Goal: Book appointment/travel/reservation

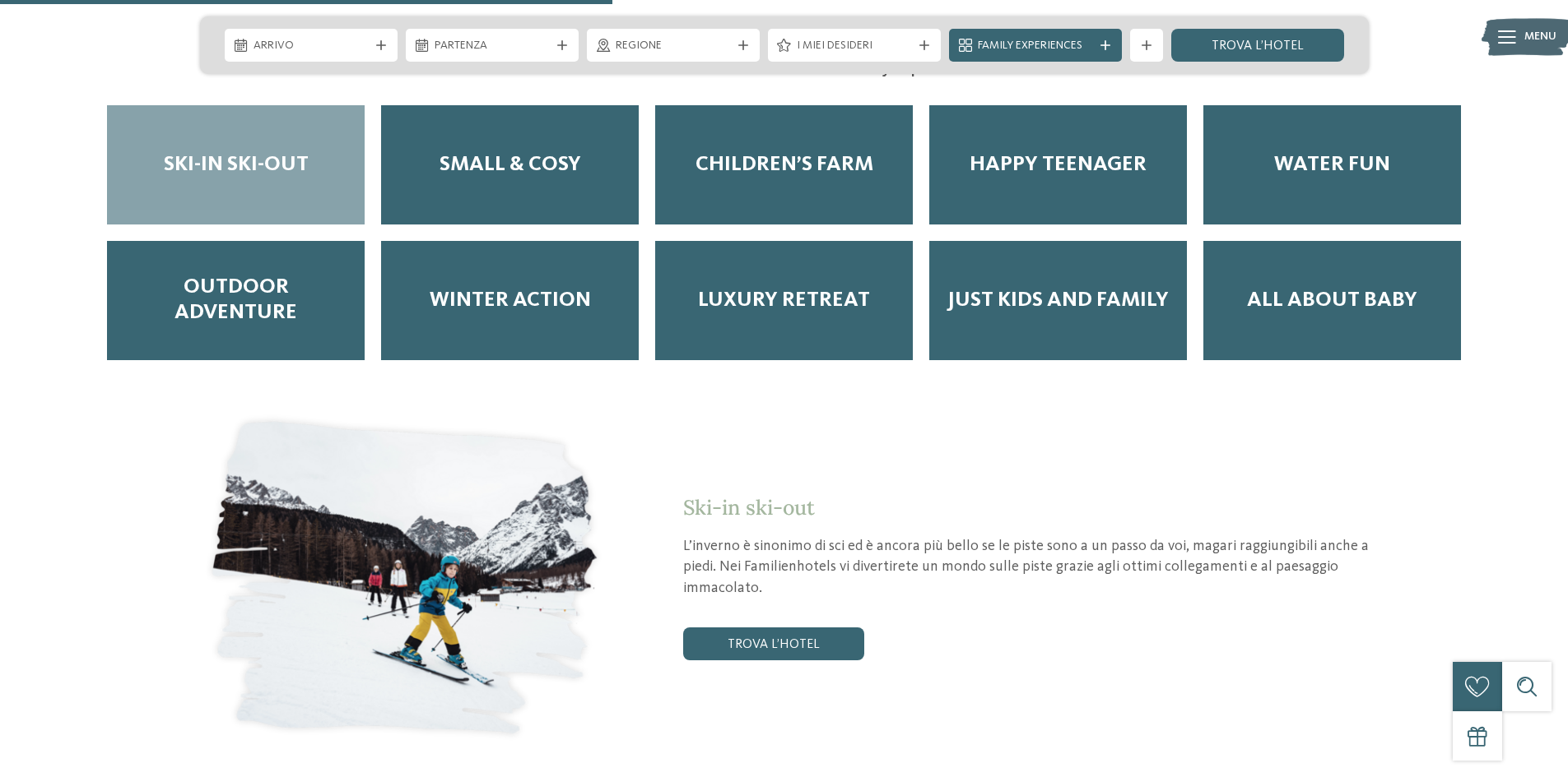
scroll to position [2962, 0]
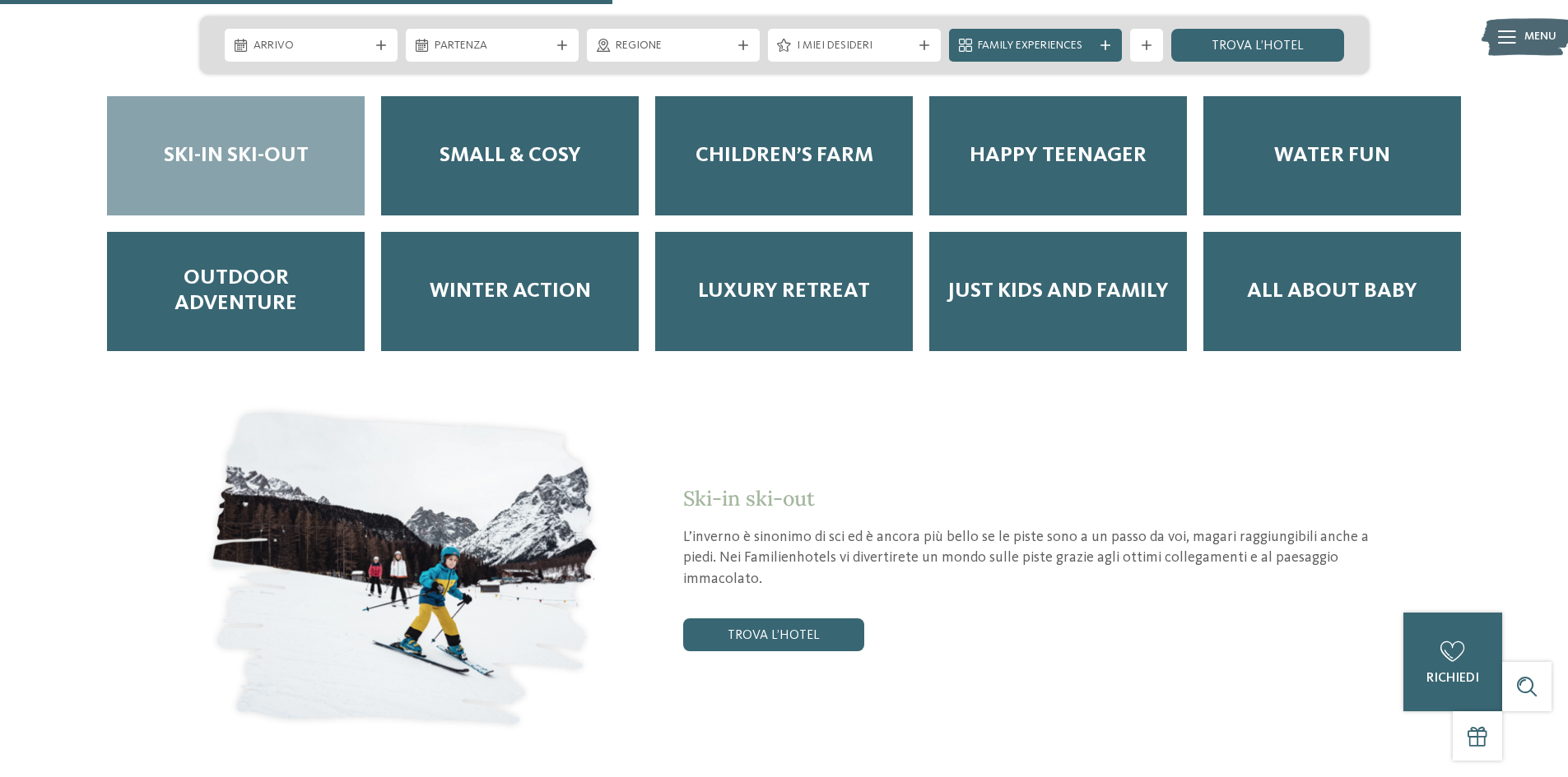
click at [1056, 49] on span "Family Experiences" at bounding box center [1035, 46] width 115 height 16
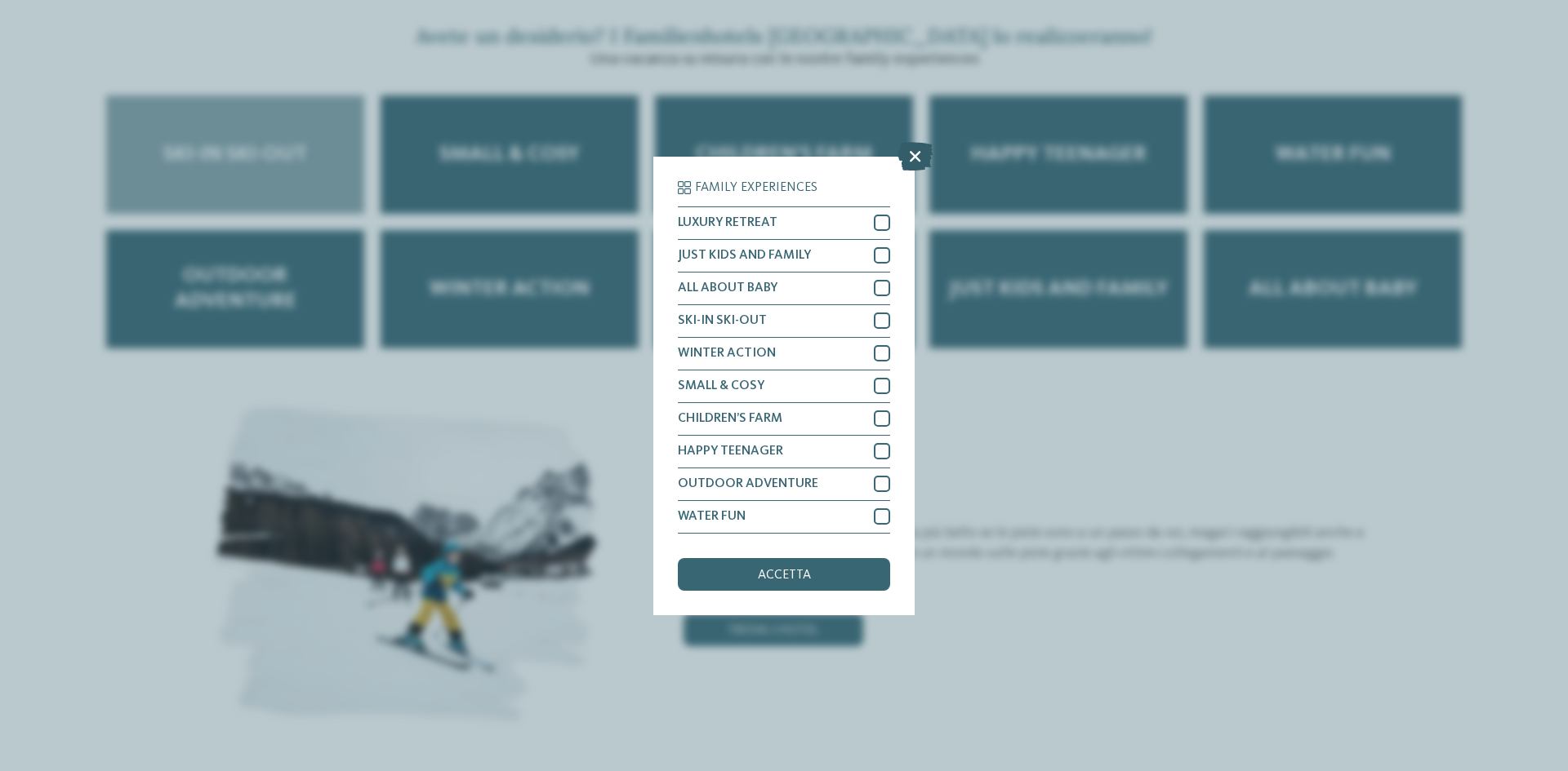
click at [908, 154] on icon at bounding box center [915, 156] width 35 height 29
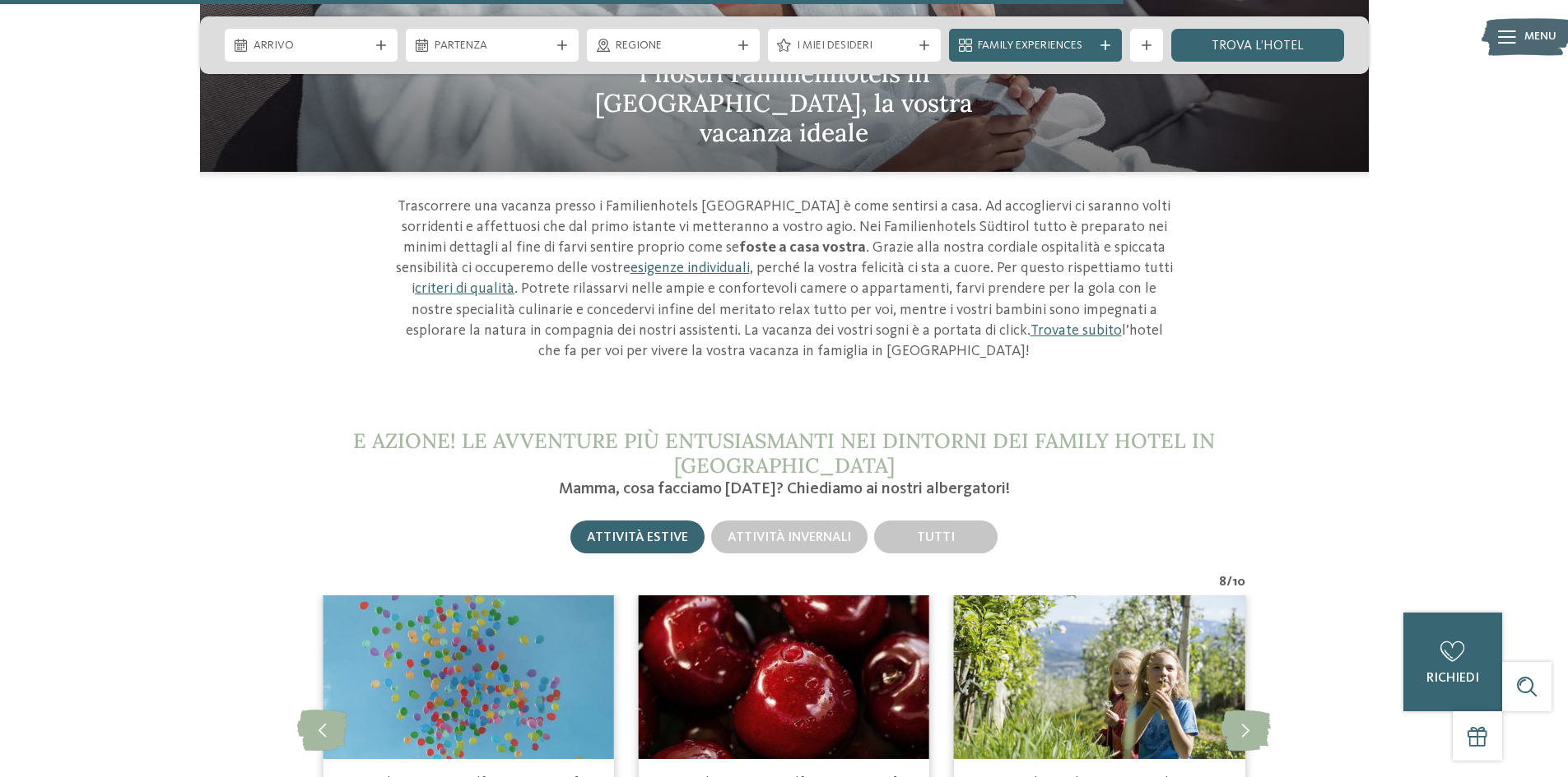
scroll to position [5594, 0]
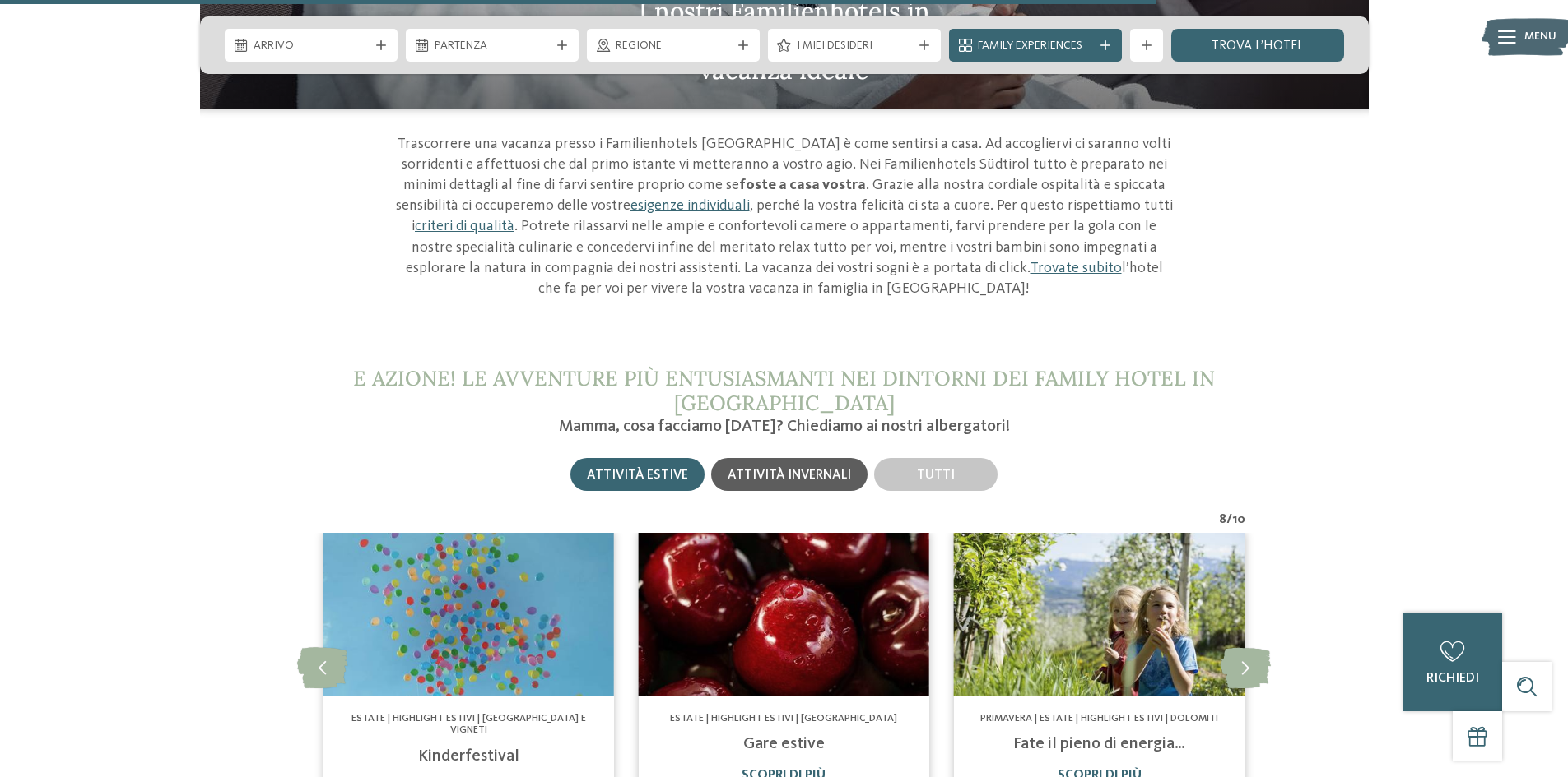
click at [816, 469] on span "Attività invernali" at bounding box center [789, 475] width 124 height 14
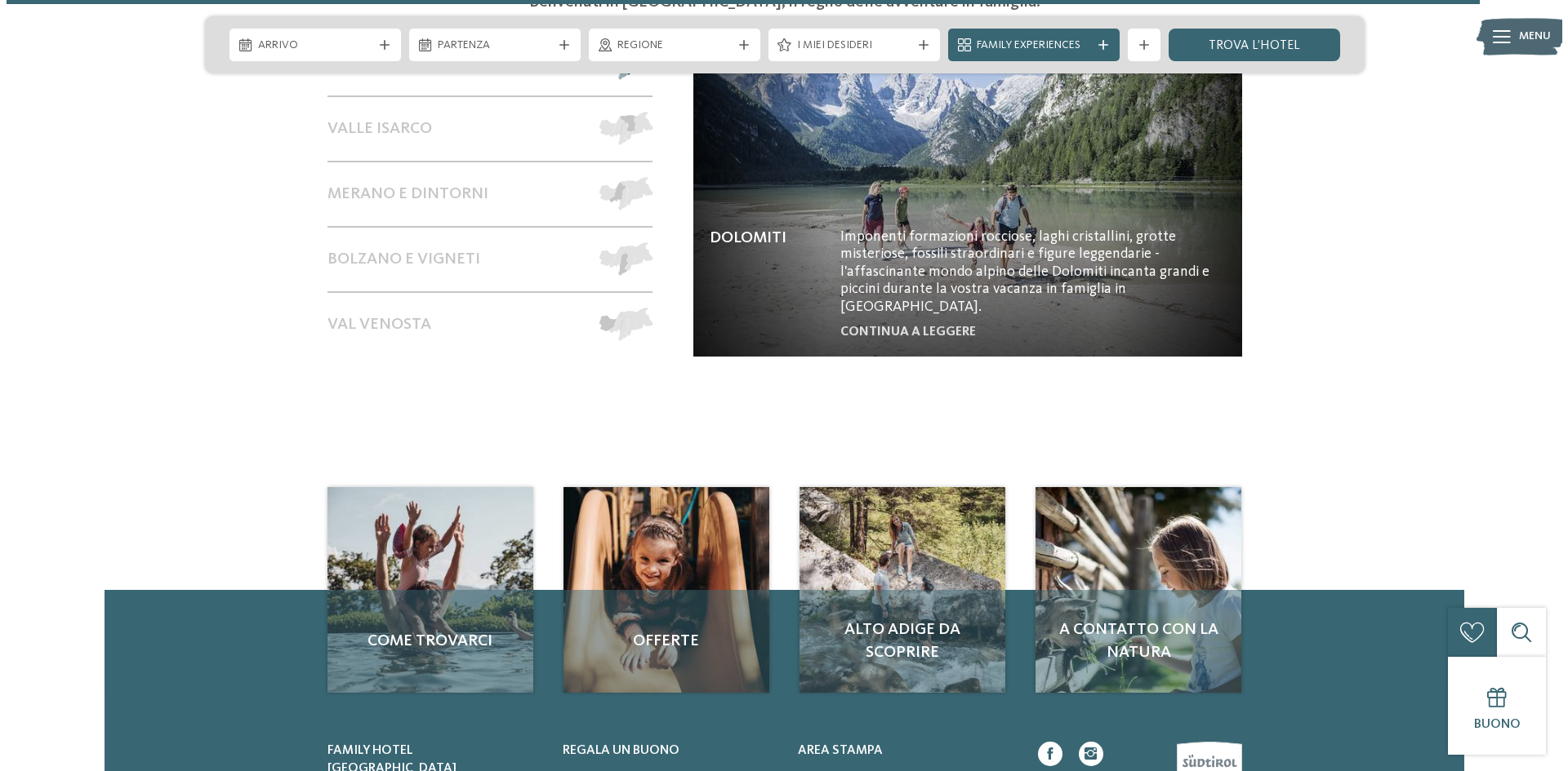
scroll to position [7184, 0]
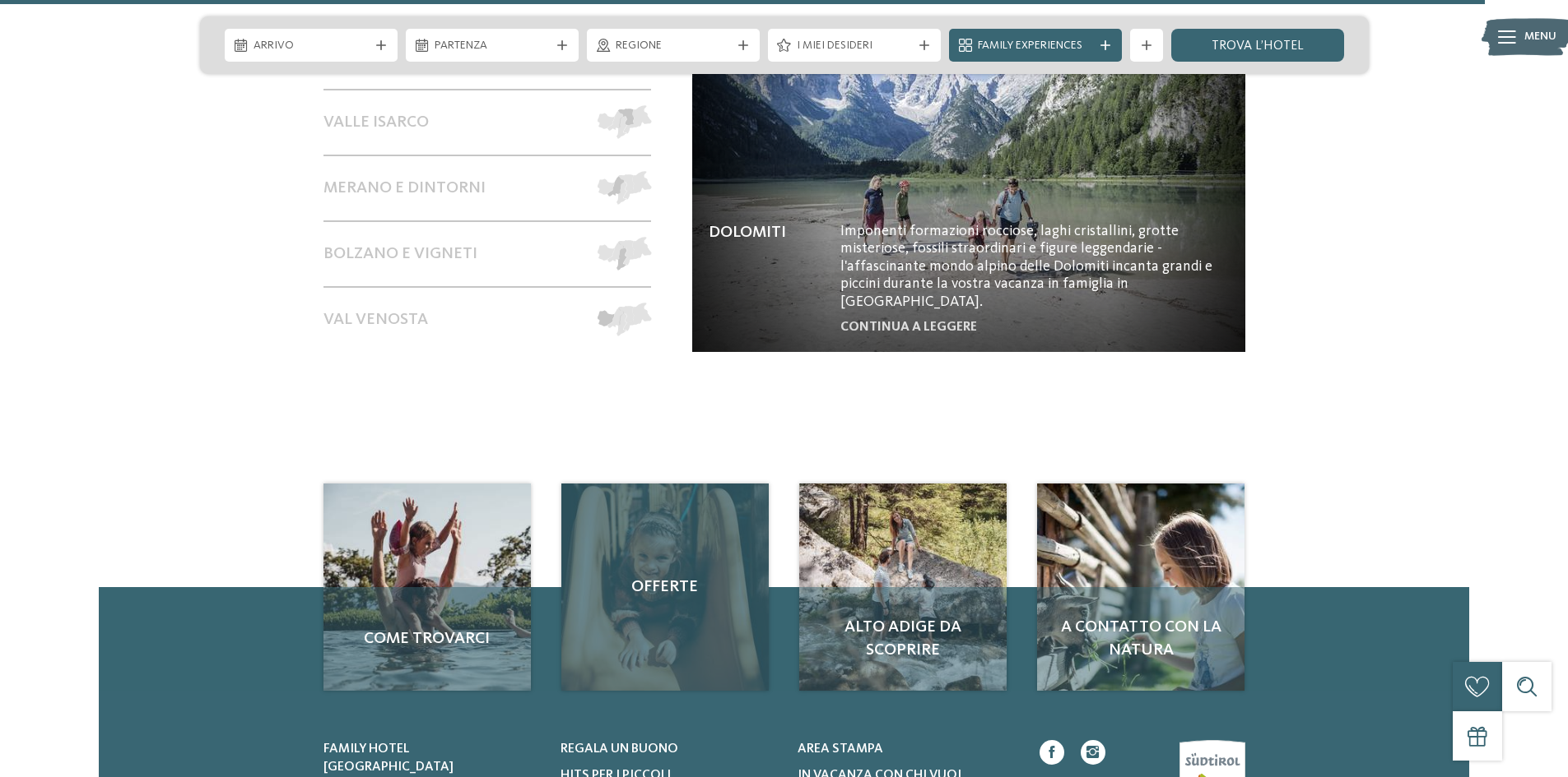
click at [630, 526] on div "Offerte" at bounding box center [665, 588] width 207 height 207
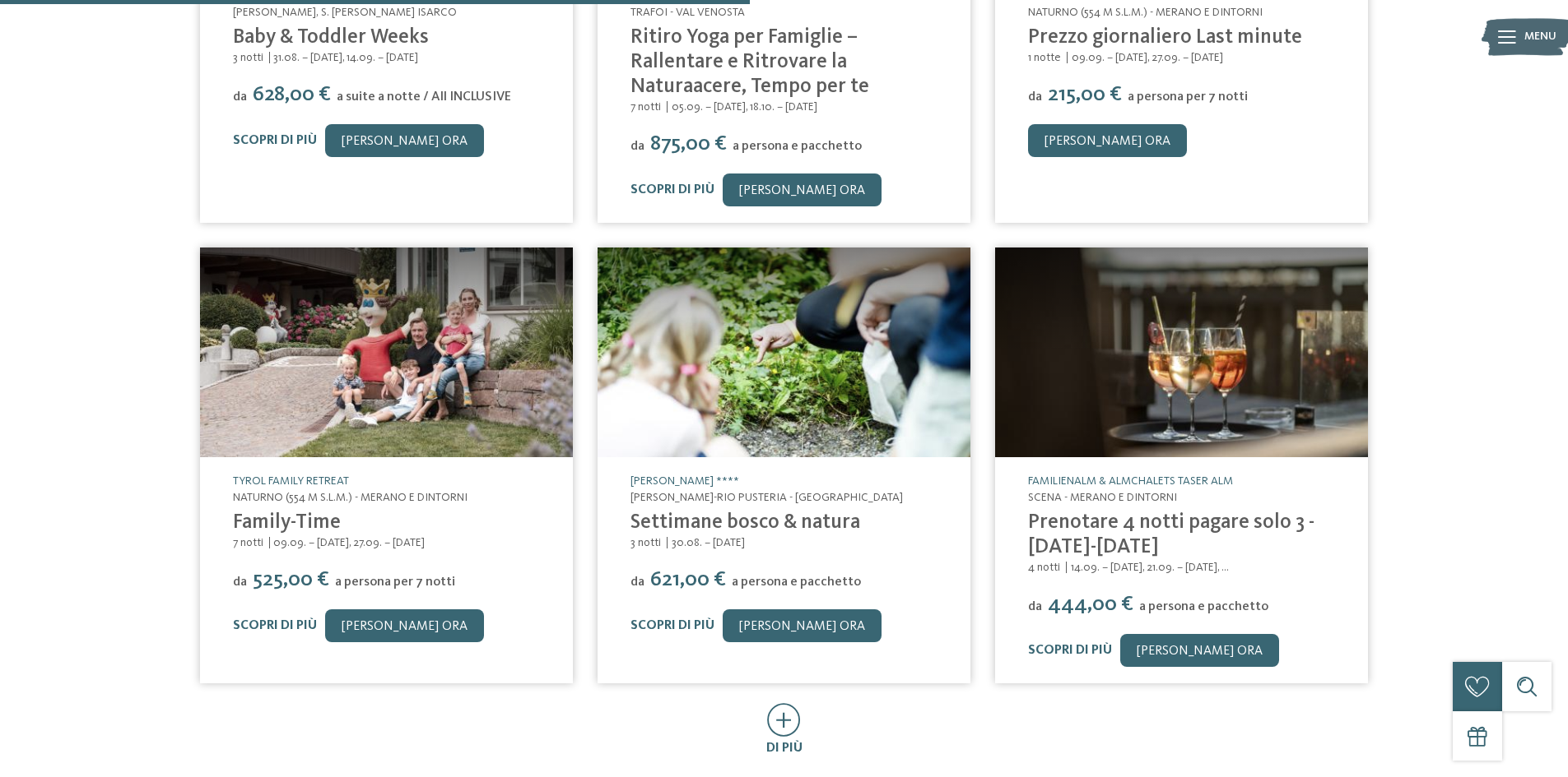
scroll to position [740, 0]
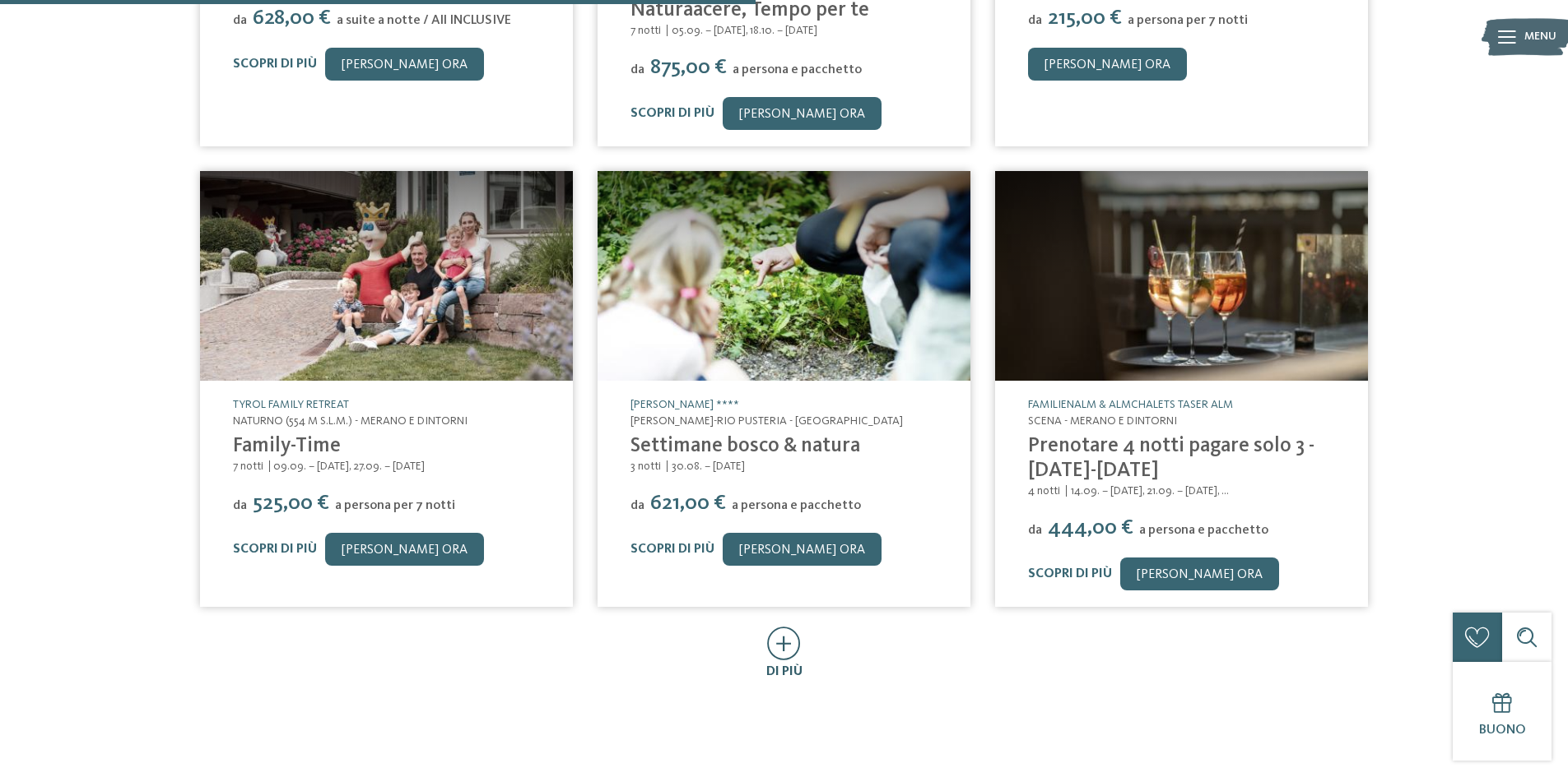
click at [795, 645] on icon at bounding box center [784, 643] width 33 height 33
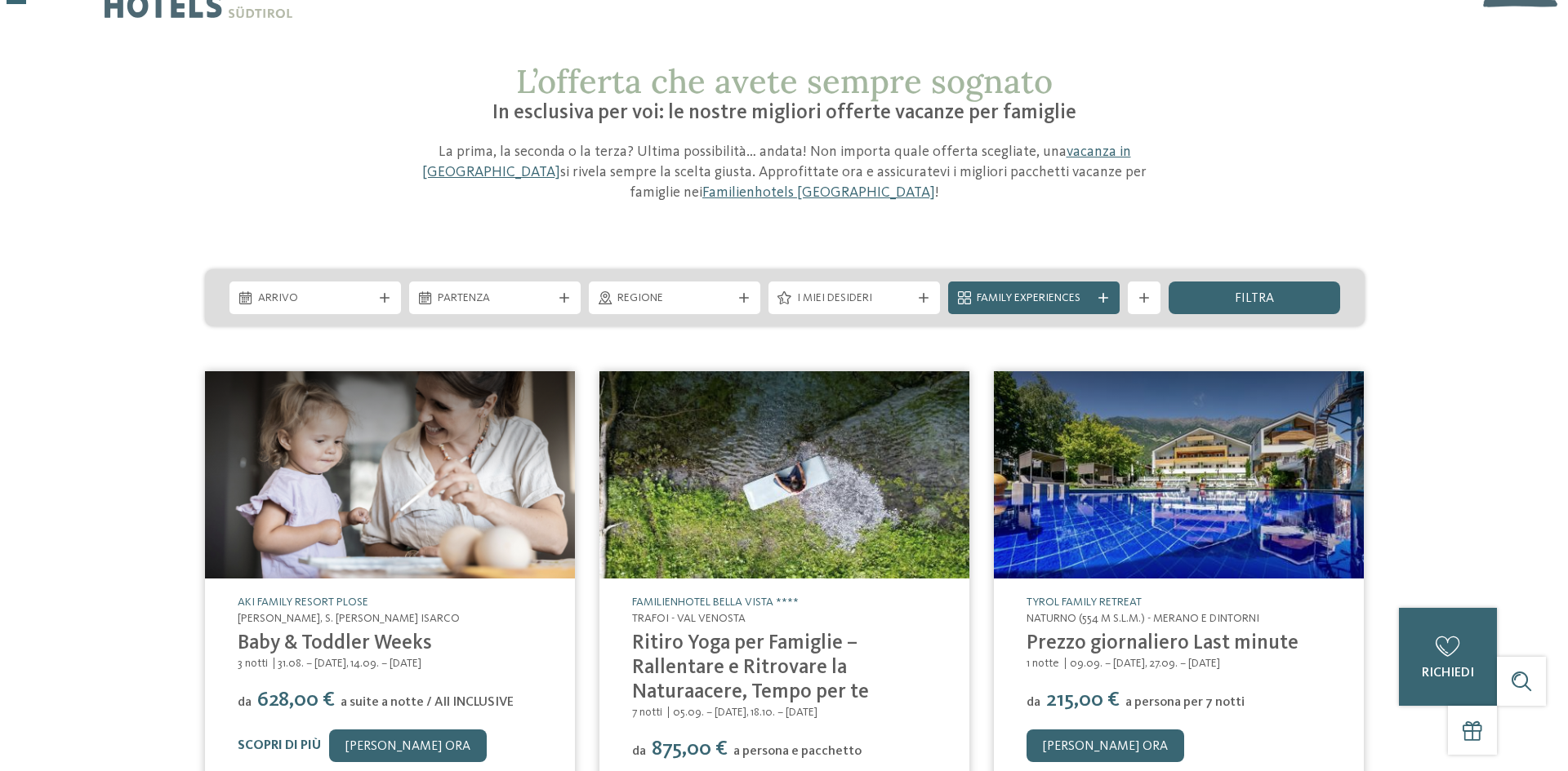
scroll to position [0, 0]
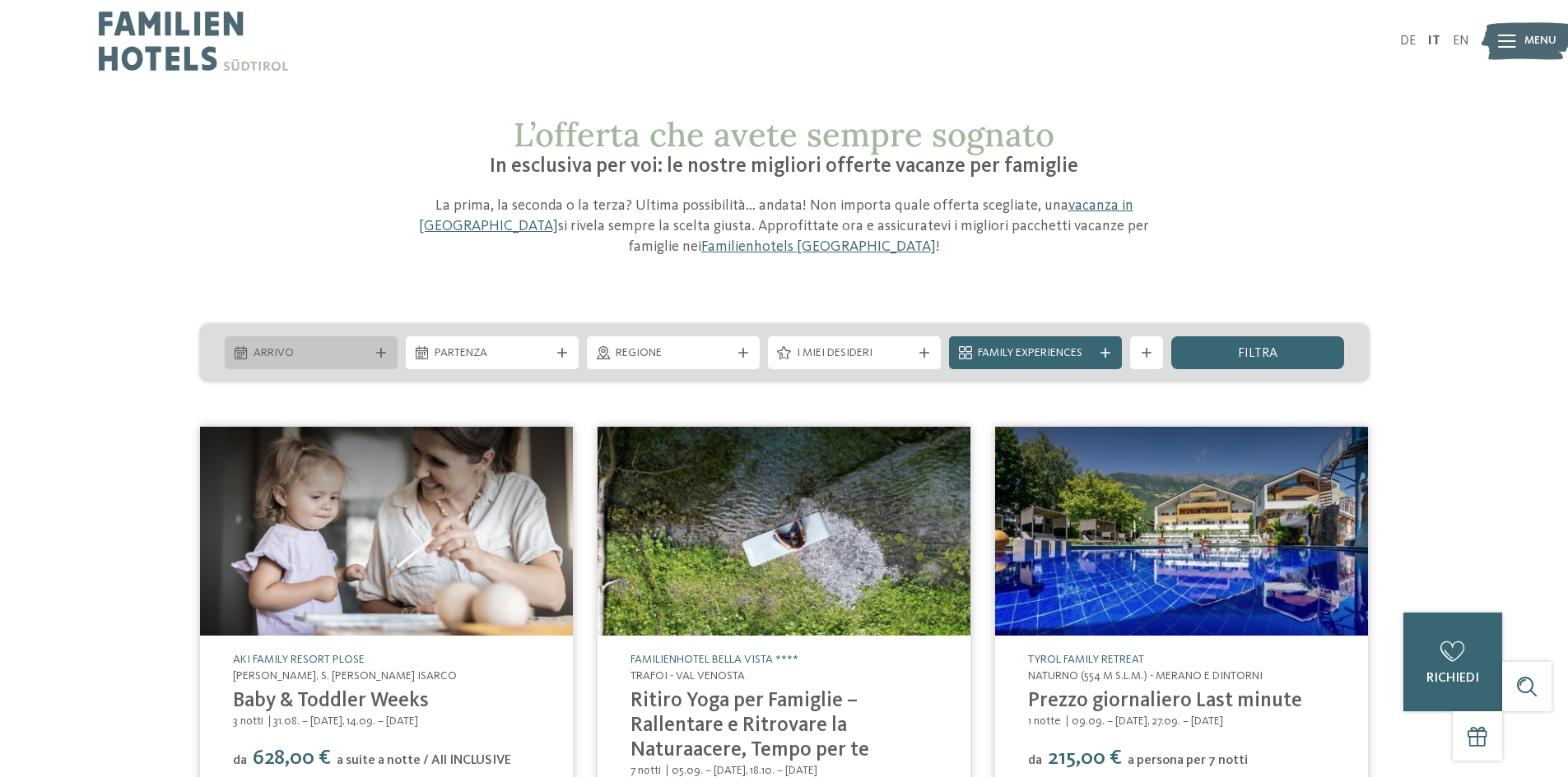
click at [354, 361] on span "Arrivo" at bounding box center [311, 353] width 115 height 16
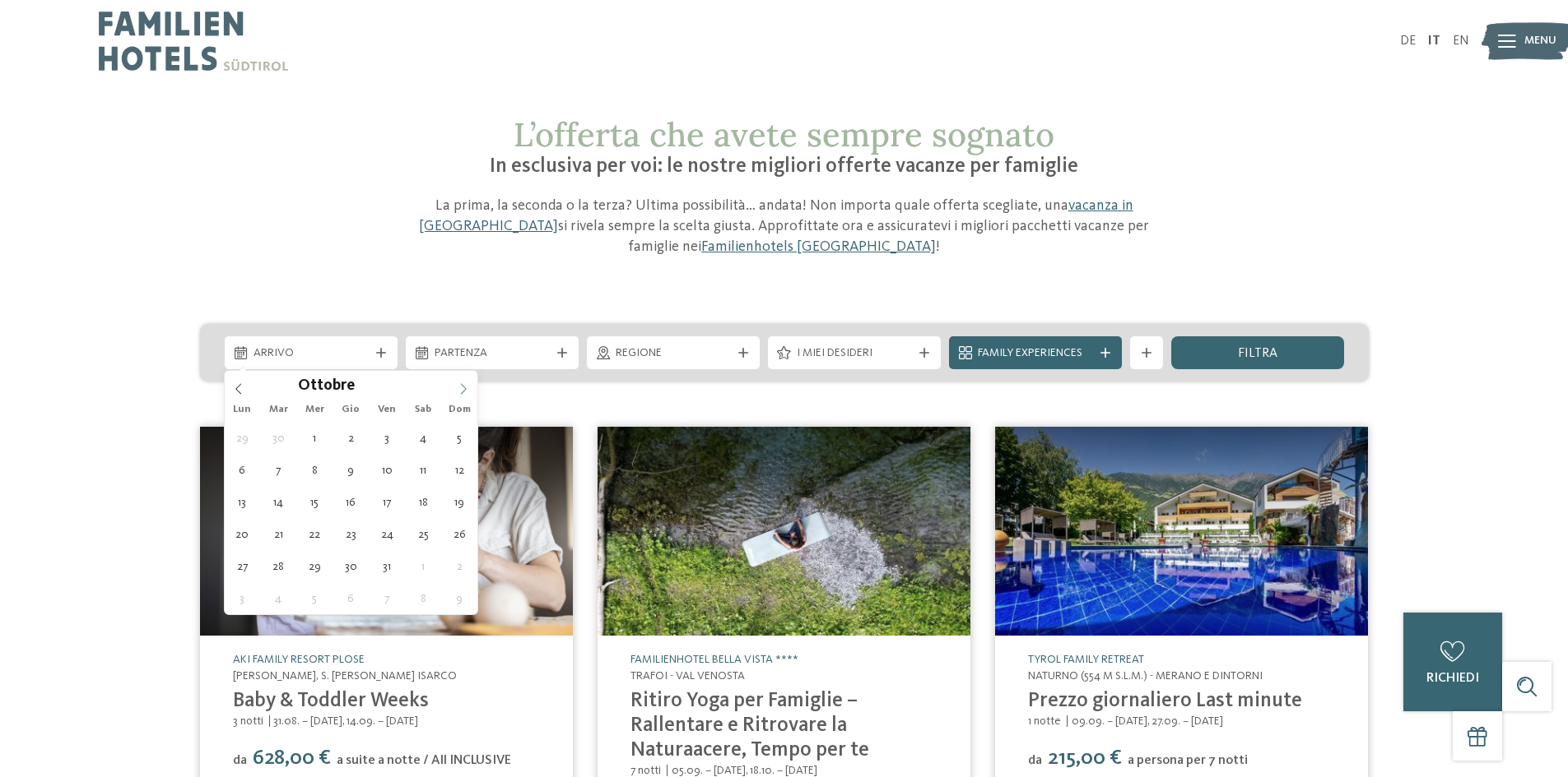
click at [459, 384] on icon at bounding box center [463, 388] width 12 height 12
type input "****"
click at [459, 384] on icon at bounding box center [463, 388] width 12 height 12
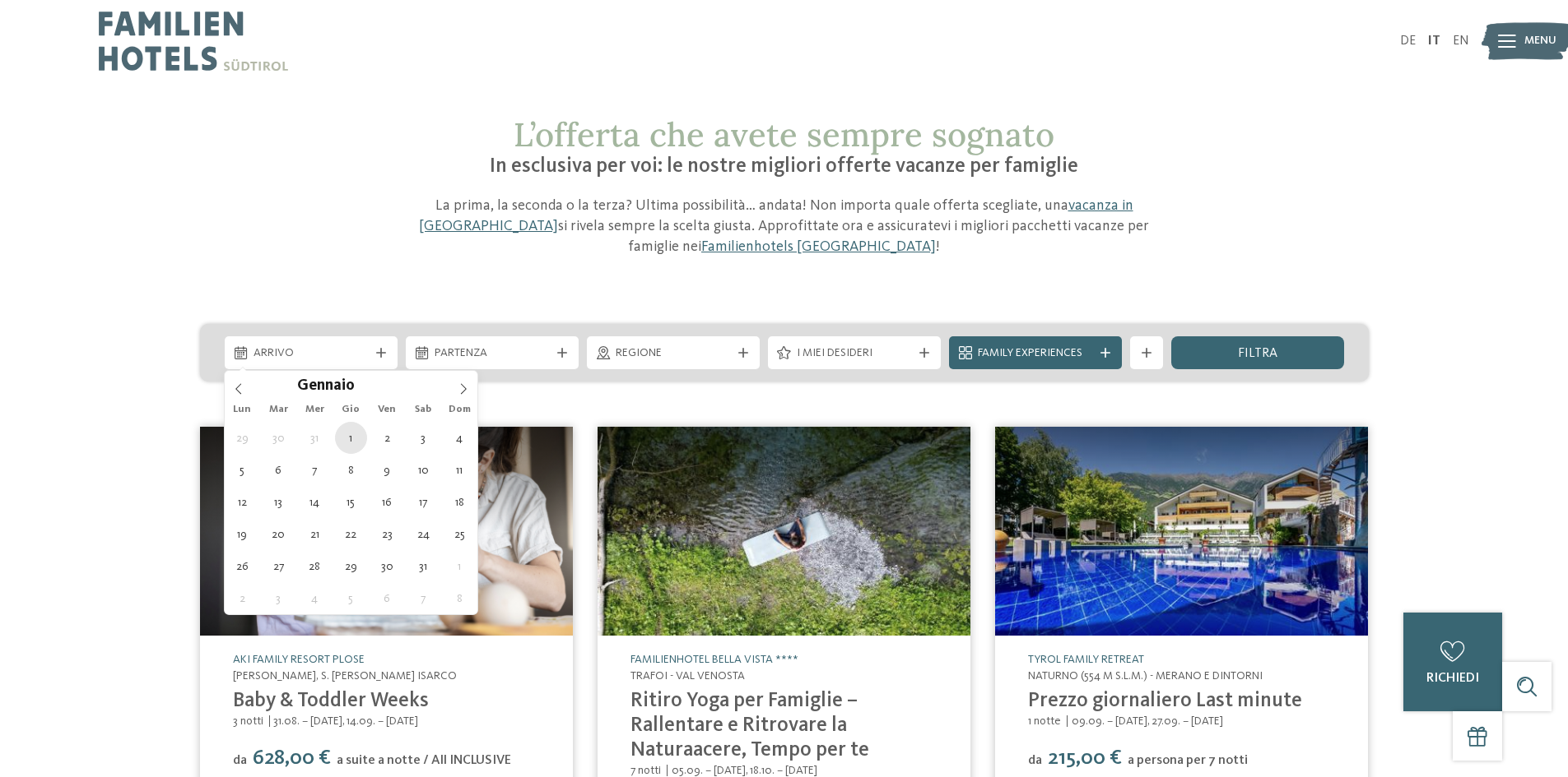
type div "[DATE]"
type input "****"
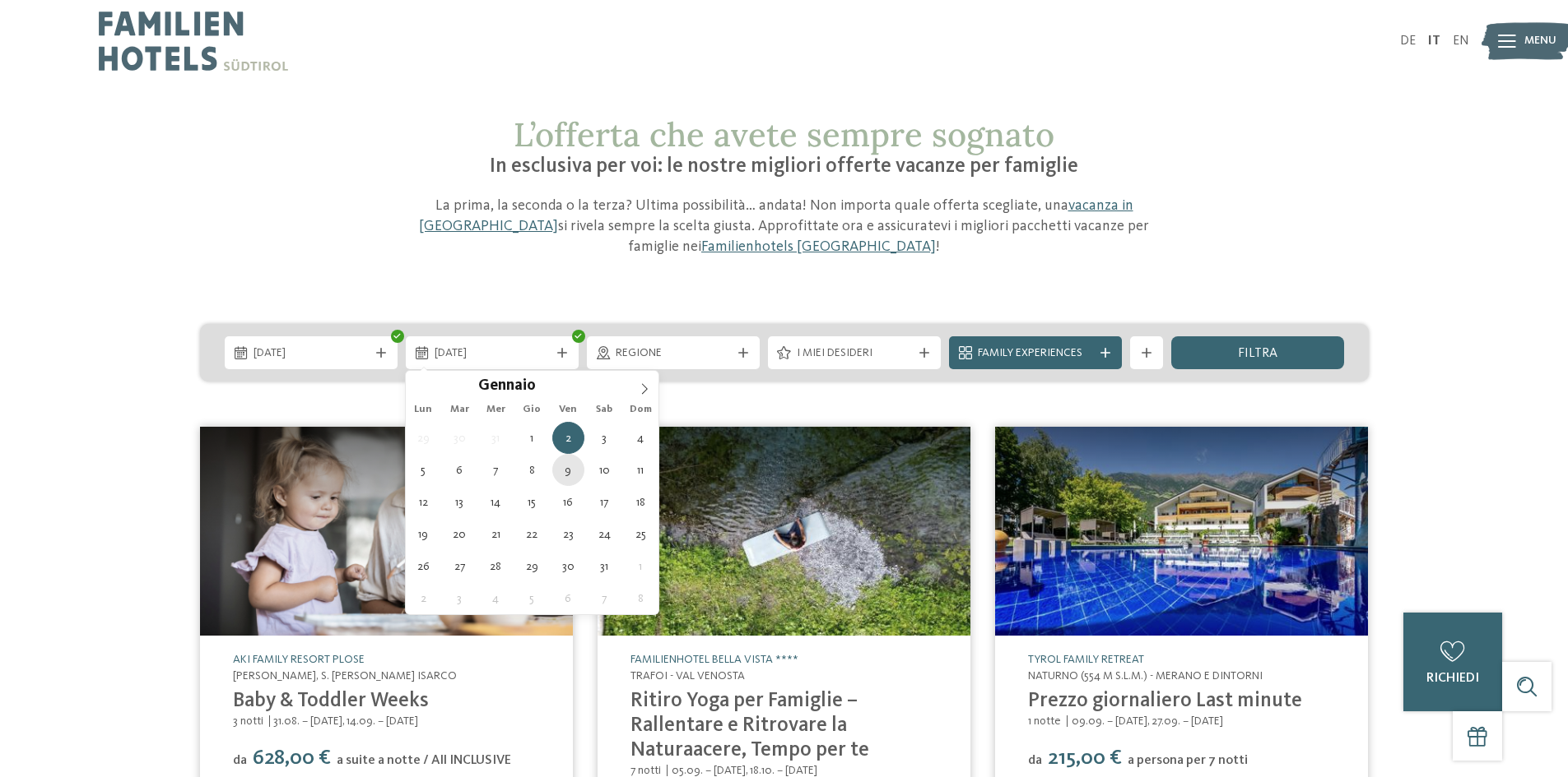
type div "[DATE]"
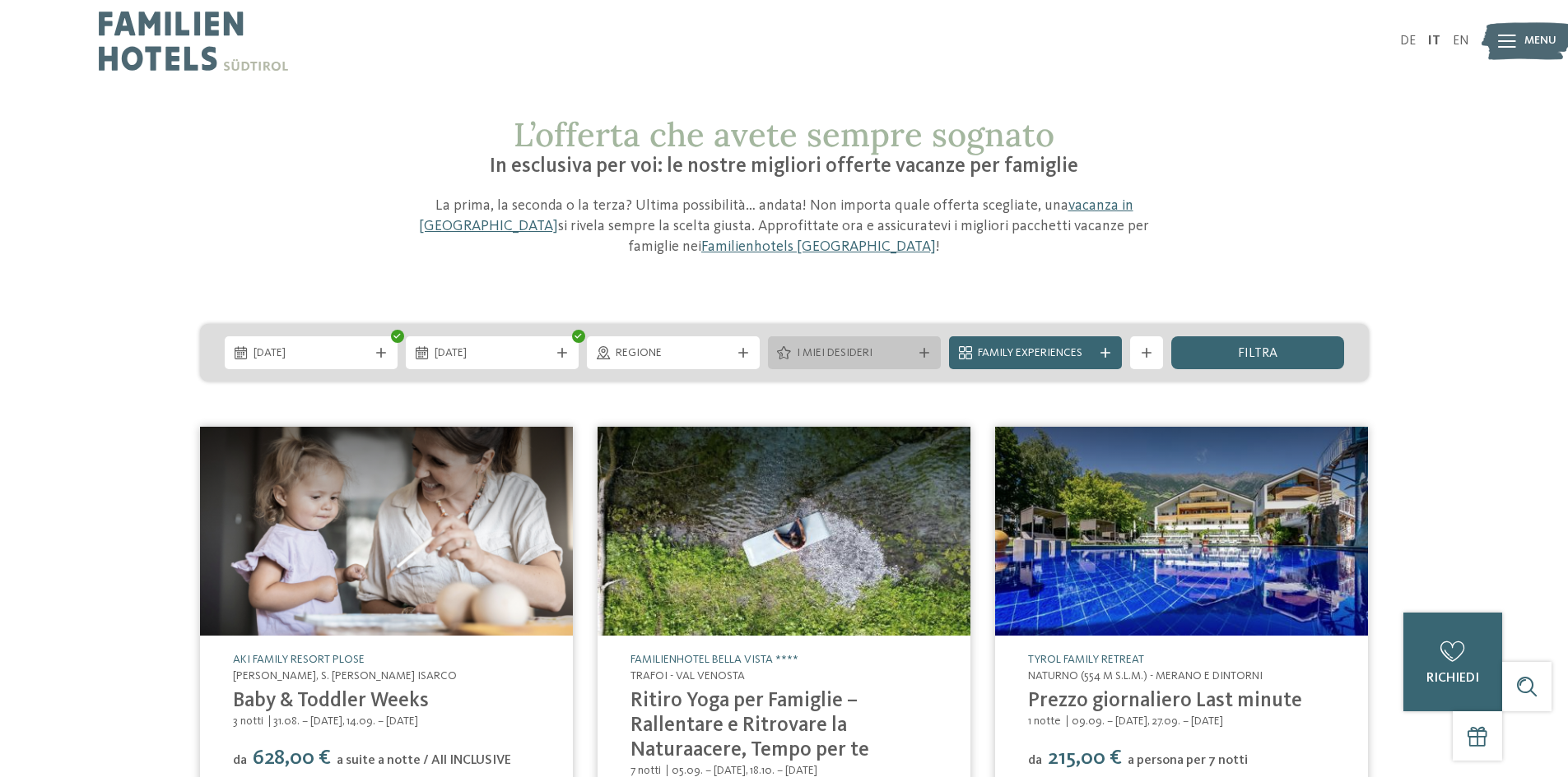
click at [845, 358] on span "I miei desideri" at bounding box center [854, 353] width 115 height 16
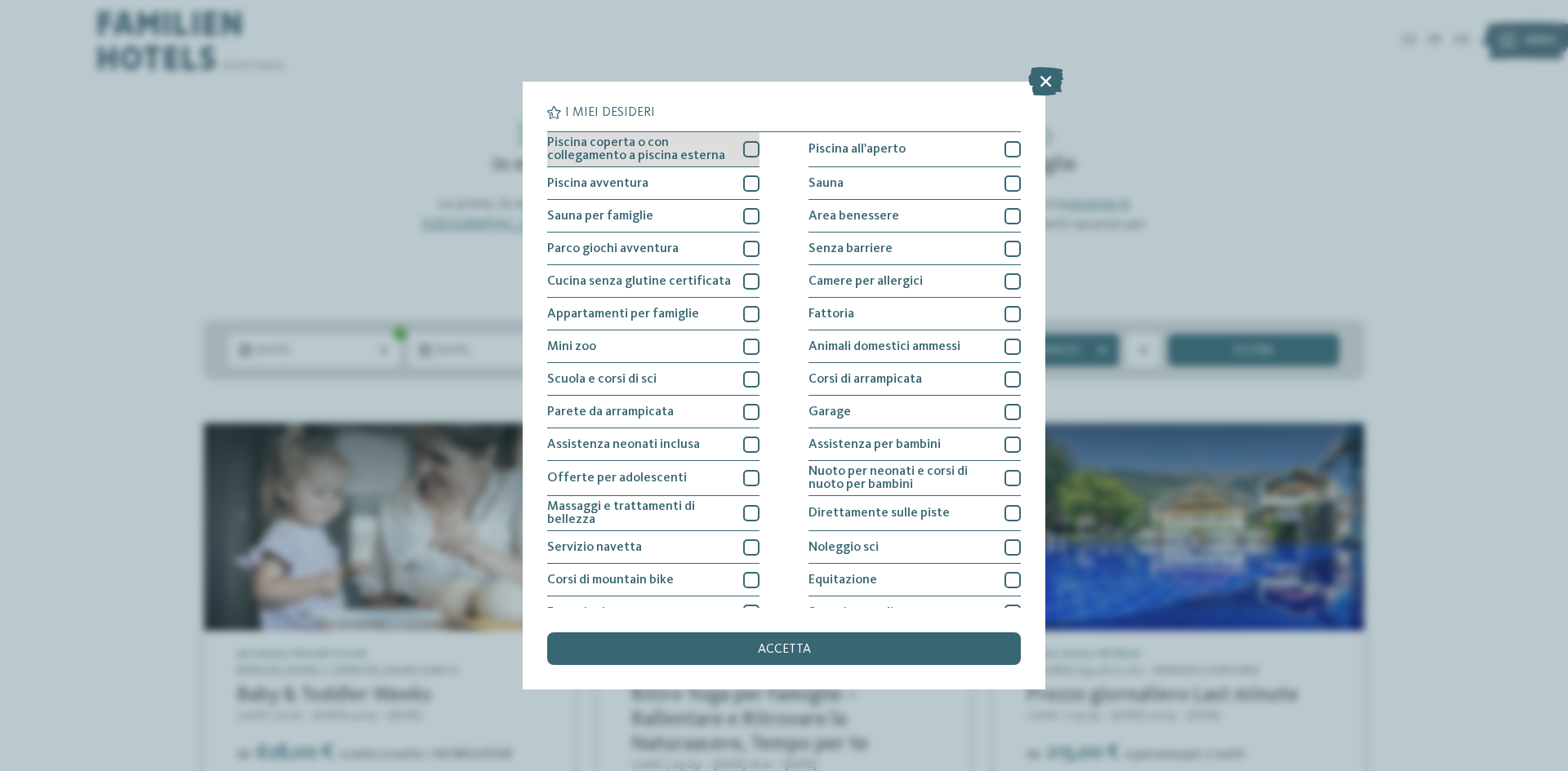
click at [744, 148] on div at bounding box center [752, 149] width 16 height 16
click at [744, 185] on div at bounding box center [752, 183] width 16 height 16
click at [747, 224] on div at bounding box center [752, 216] width 16 height 16
click at [748, 246] on div at bounding box center [752, 249] width 16 height 16
click at [744, 350] on div at bounding box center [752, 347] width 16 height 16
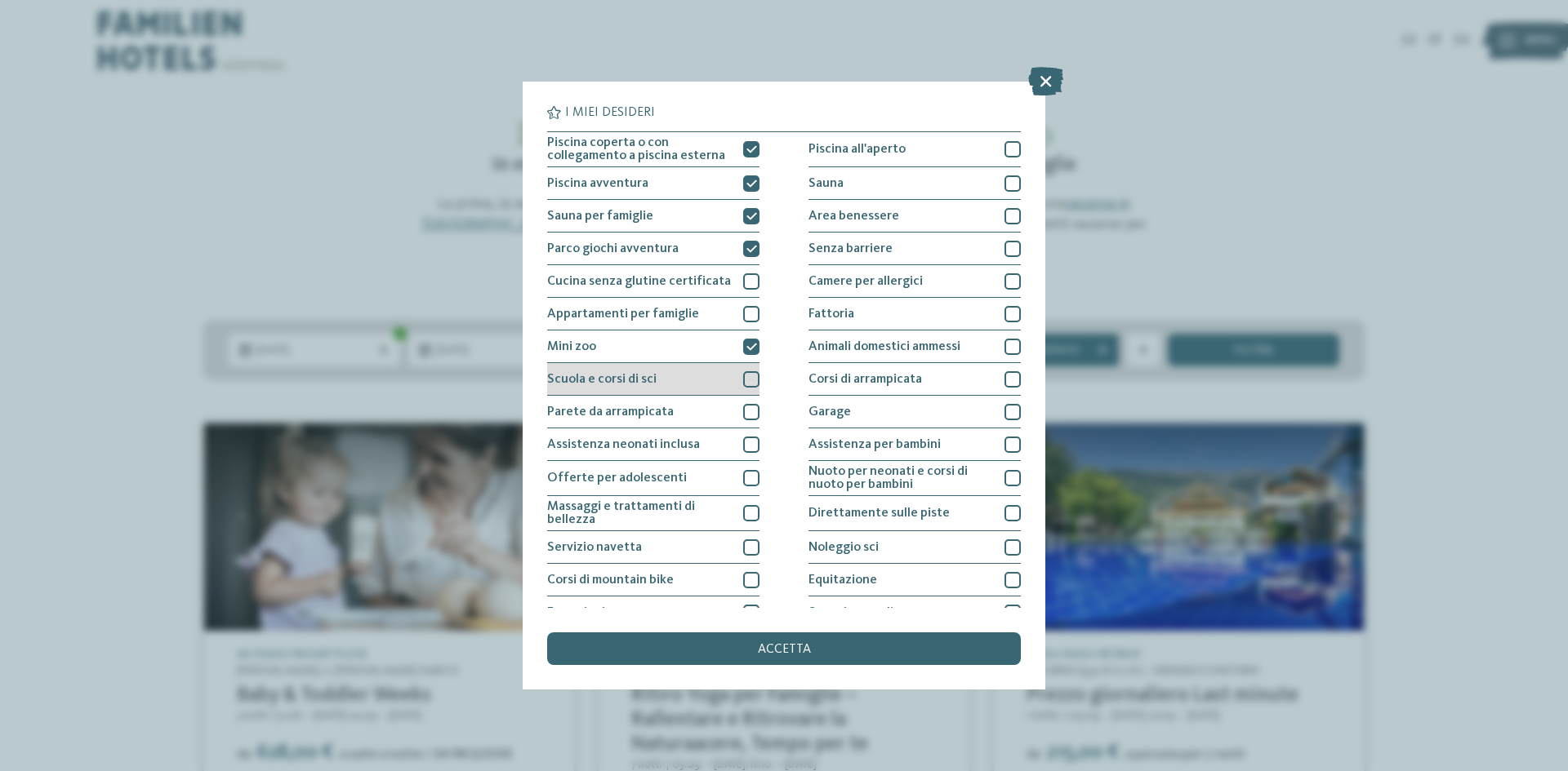
click at [744, 380] on div at bounding box center [752, 379] width 16 height 16
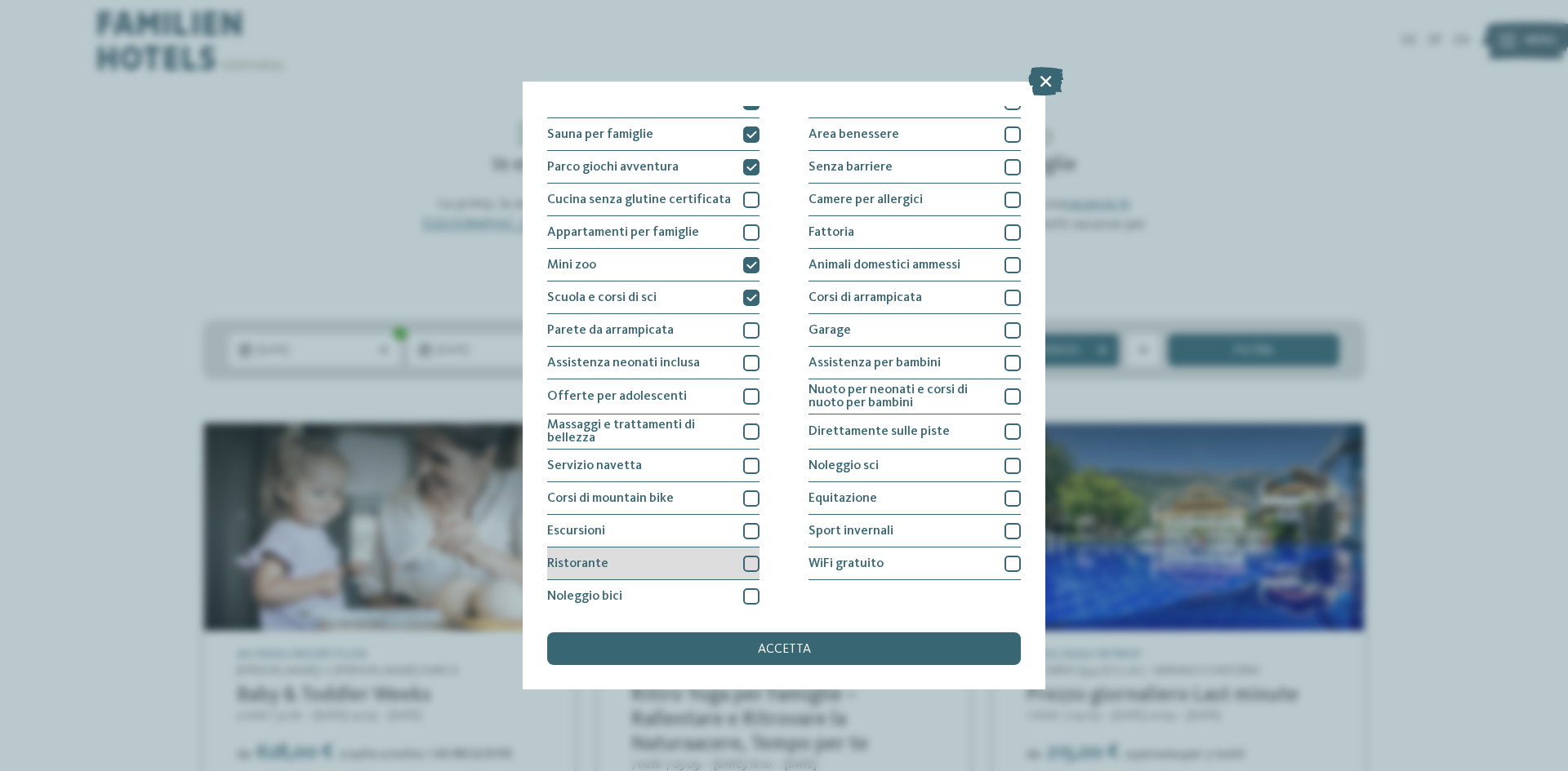
click at [751, 563] on div at bounding box center [752, 564] width 16 height 16
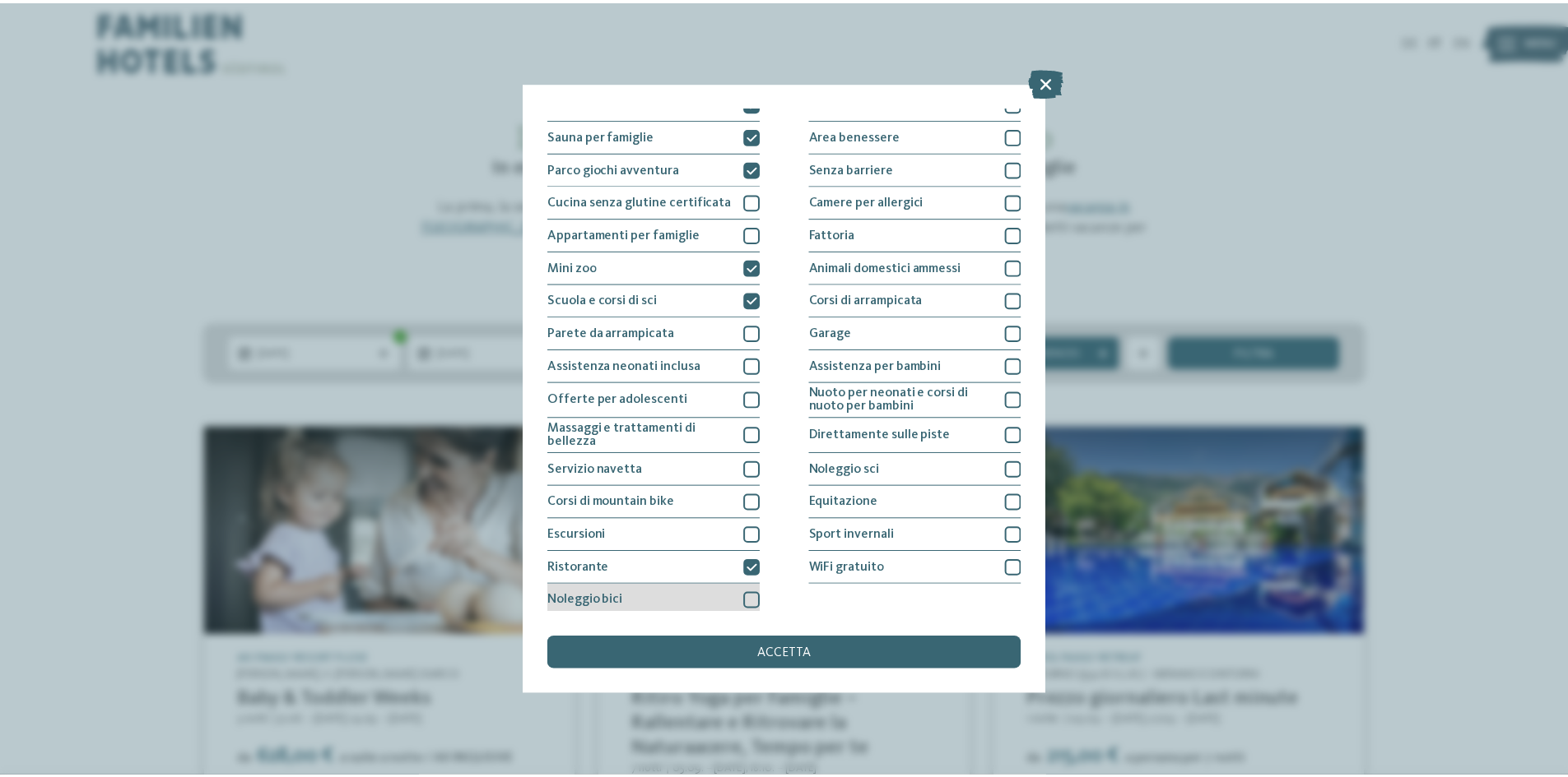
scroll to position [87, 0]
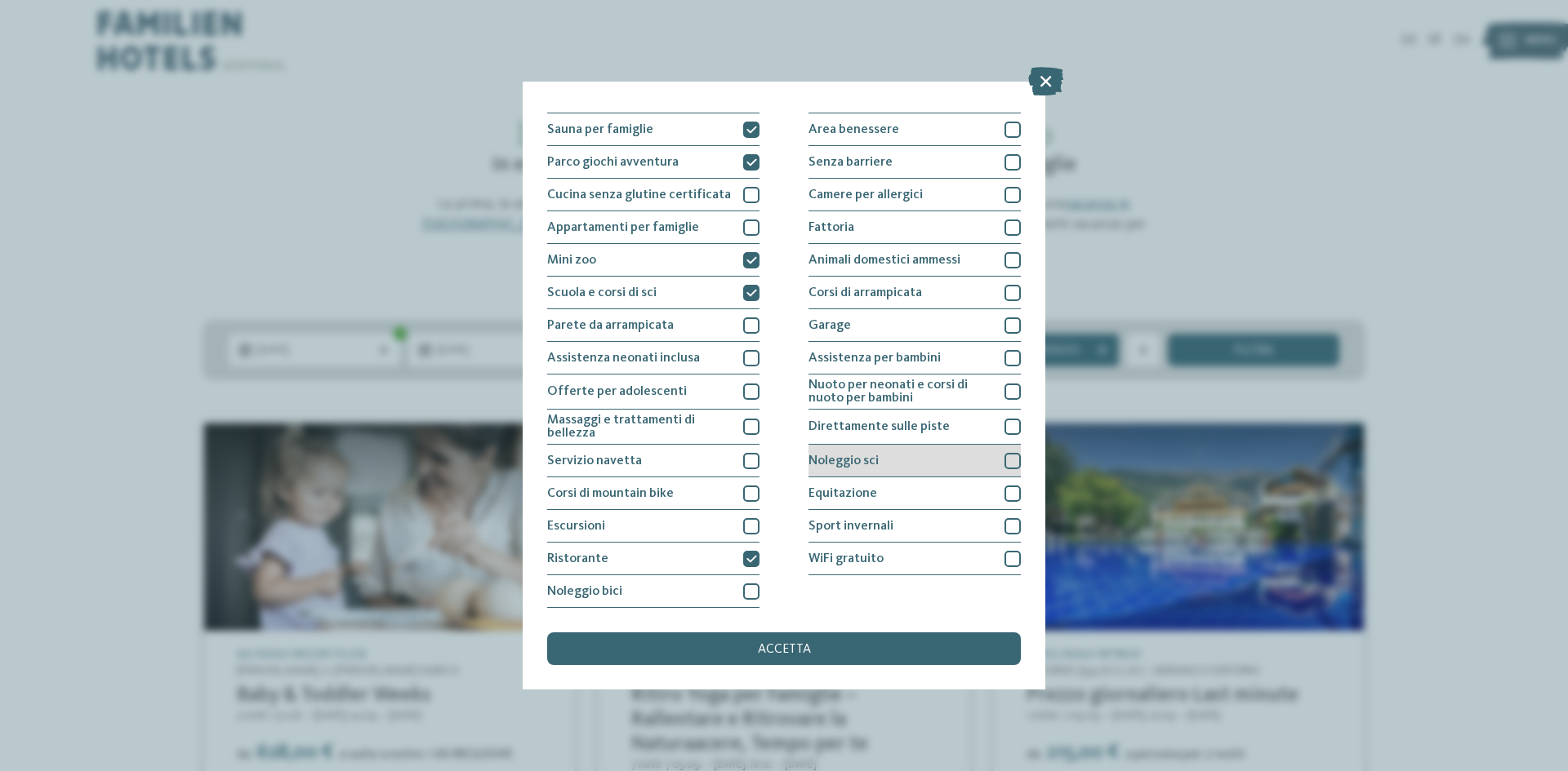
click at [1005, 462] on div at bounding box center [1013, 462] width 16 height 16
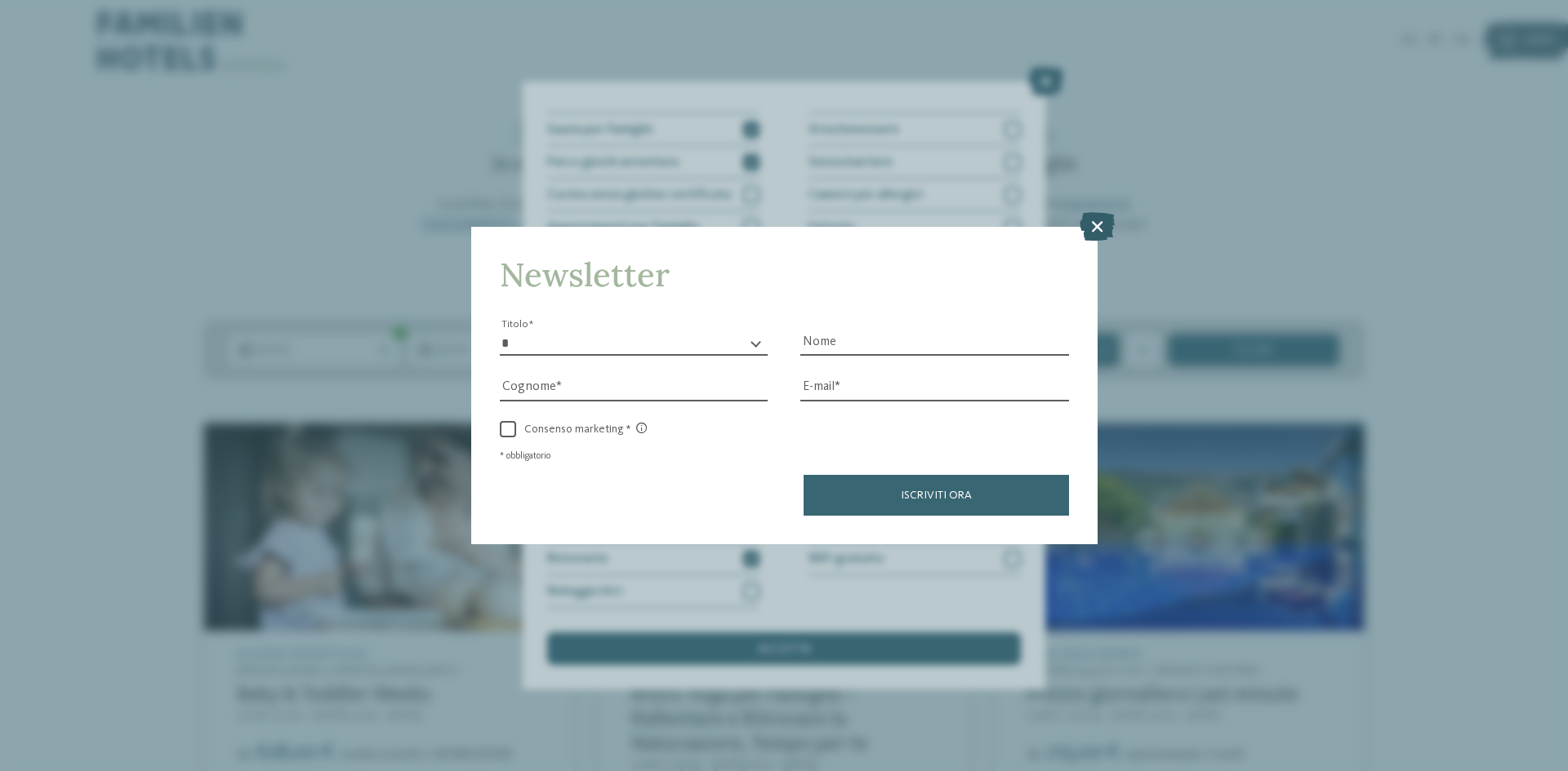
click at [1089, 225] on icon at bounding box center [1097, 226] width 35 height 29
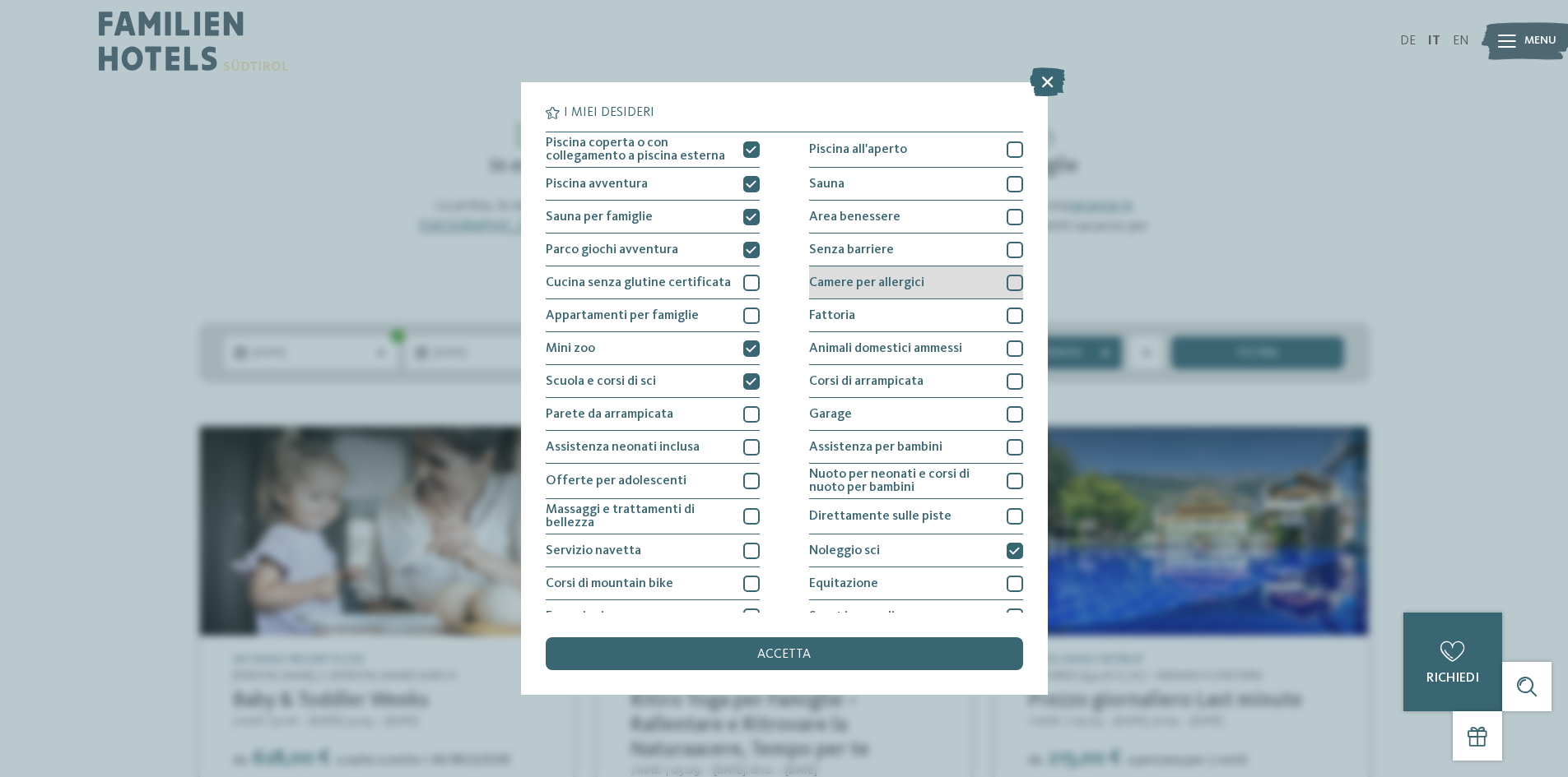
scroll to position [0, 0]
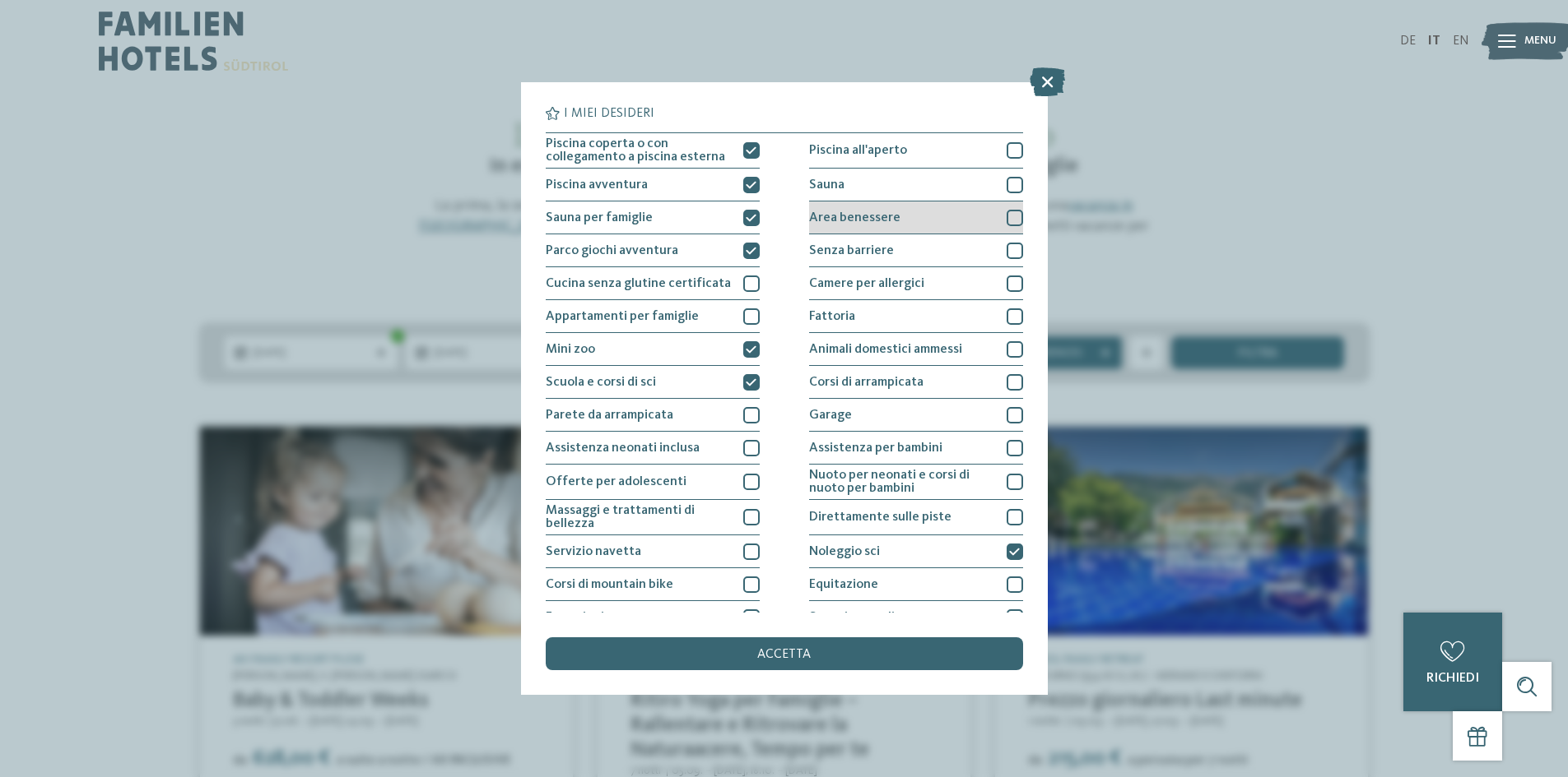
click at [1006, 216] on div at bounding box center [1014, 218] width 16 height 16
click at [1006, 185] on div at bounding box center [1014, 185] width 16 height 16
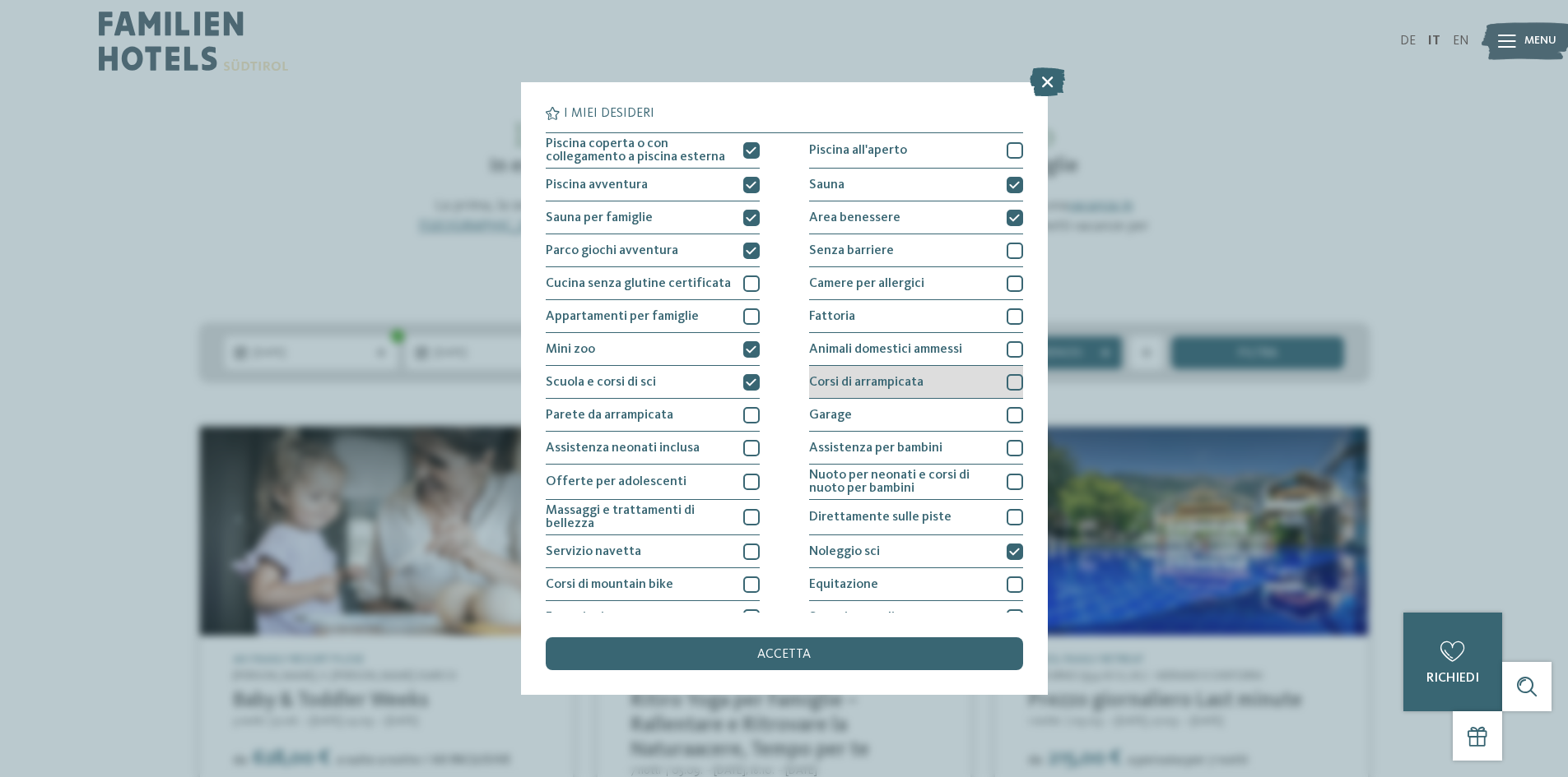
scroll to position [82, 0]
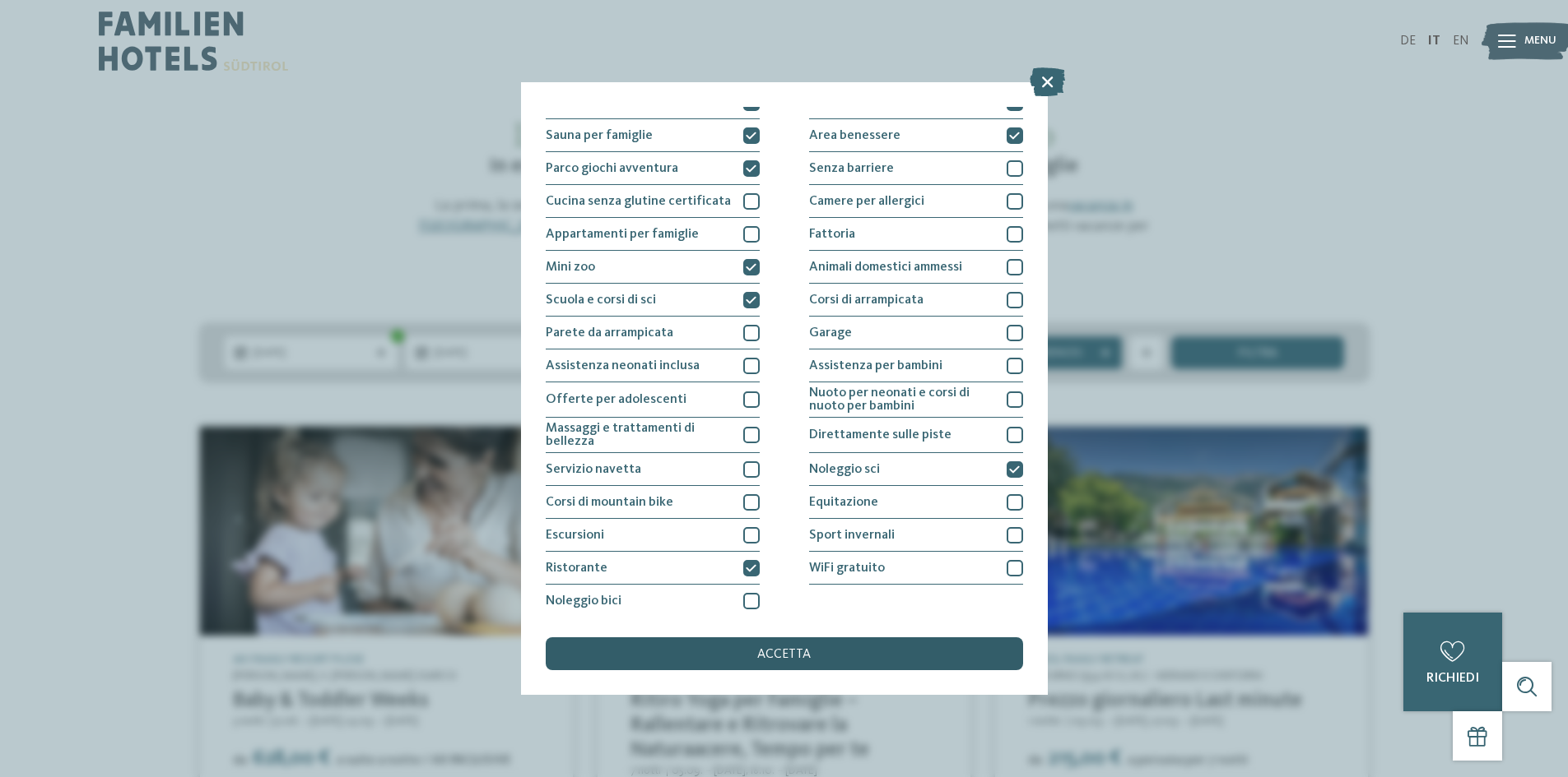
click at [765, 651] on span "accetta" at bounding box center [784, 654] width 53 height 14
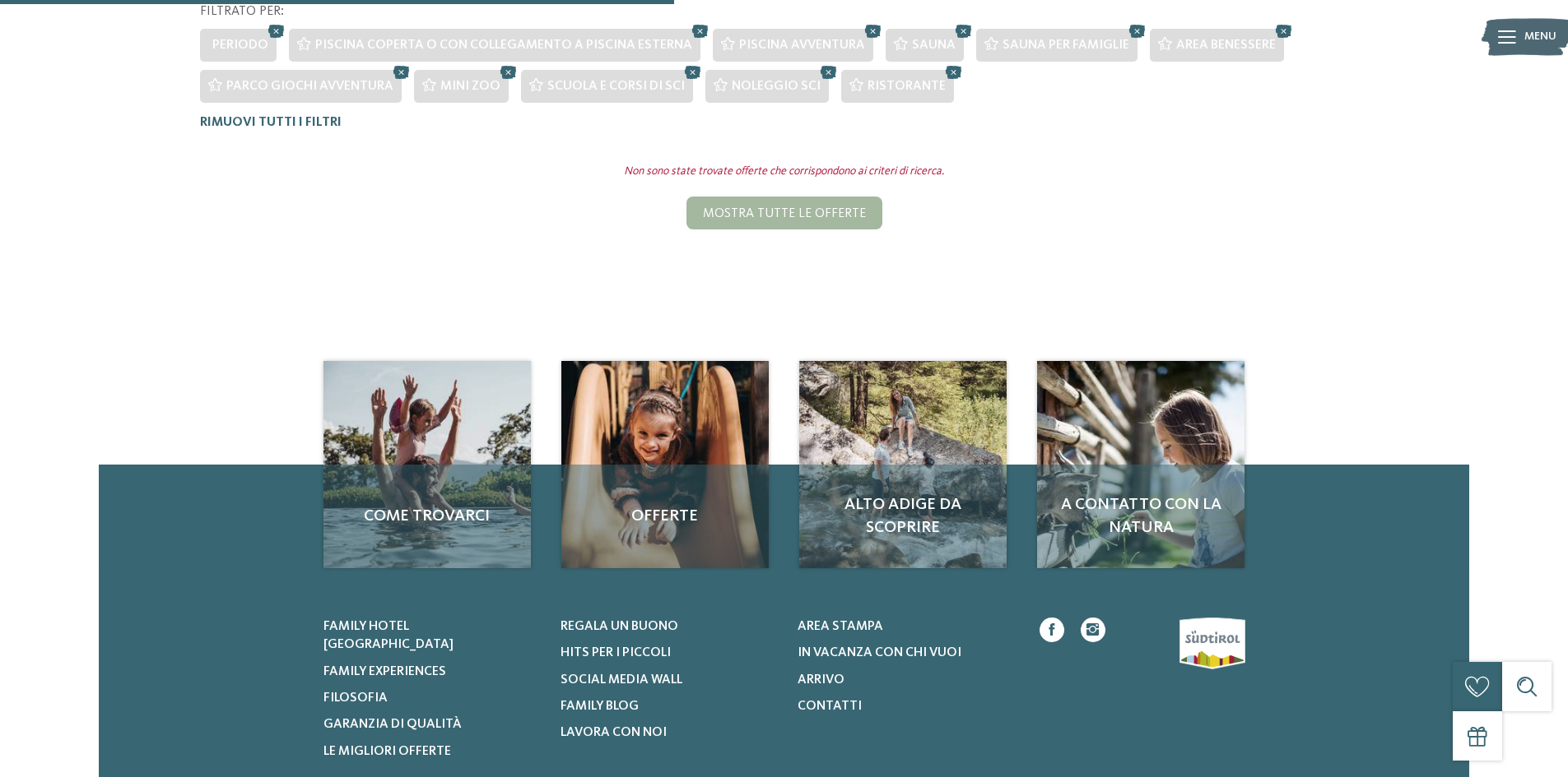
scroll to position [300, 0]
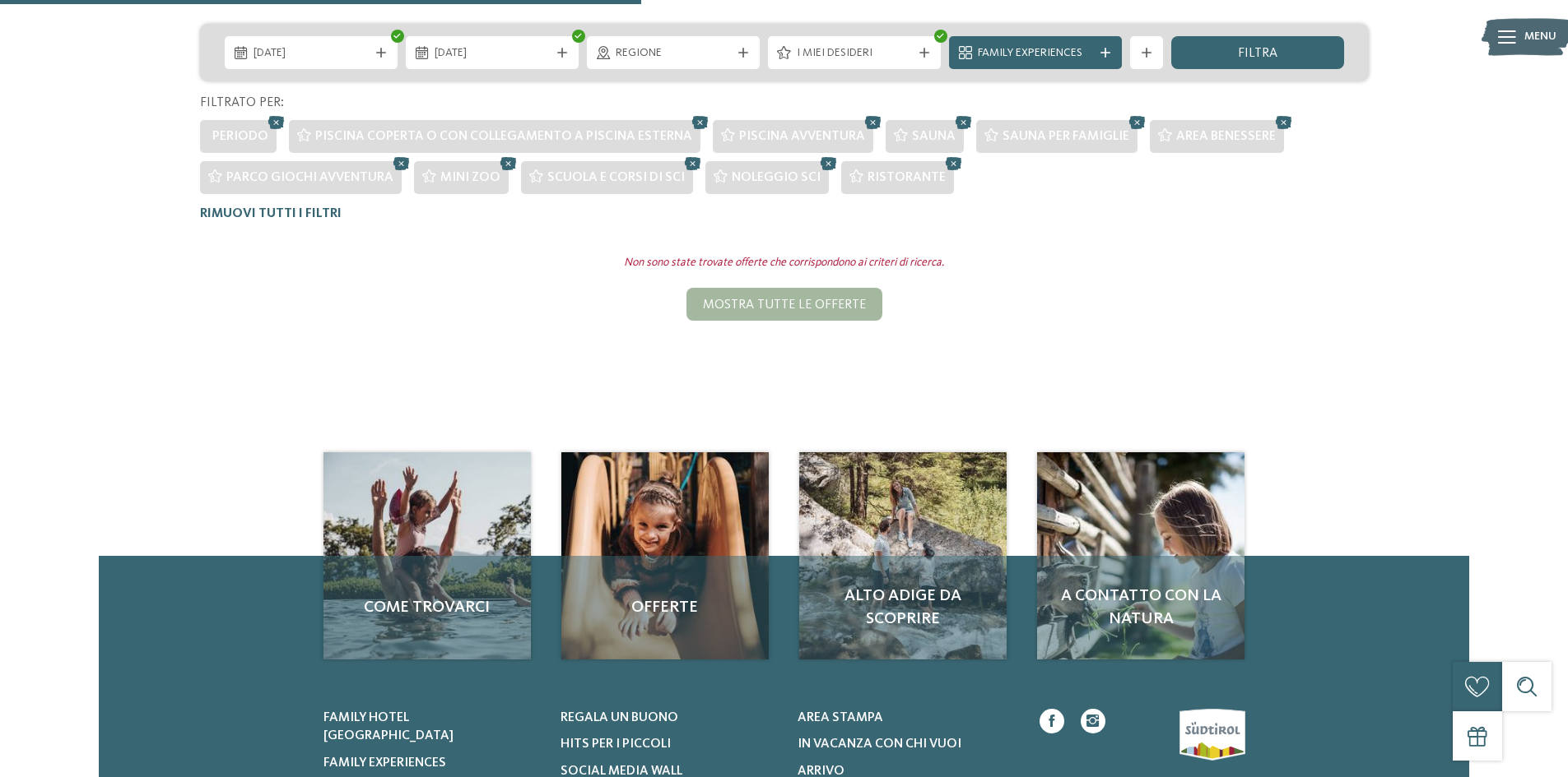
drag, startPoint x: 943, startPoint y: 160, endPoint x: 943, endPoint y: 145, distance: 15.0
click at [943, 160] on icon at bounding box center [953, 164] width 24 height 22
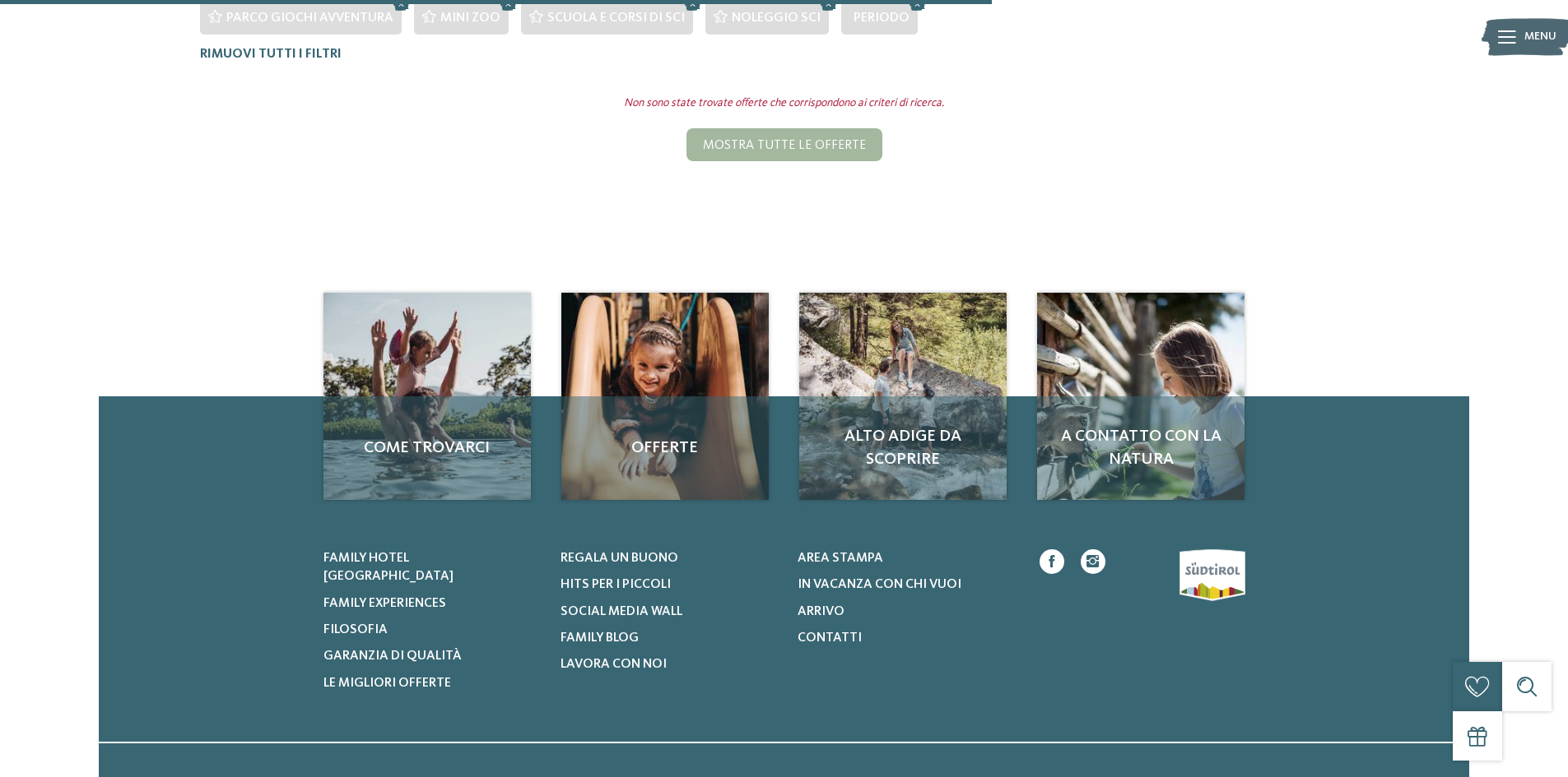
scroll to position [53, 0]
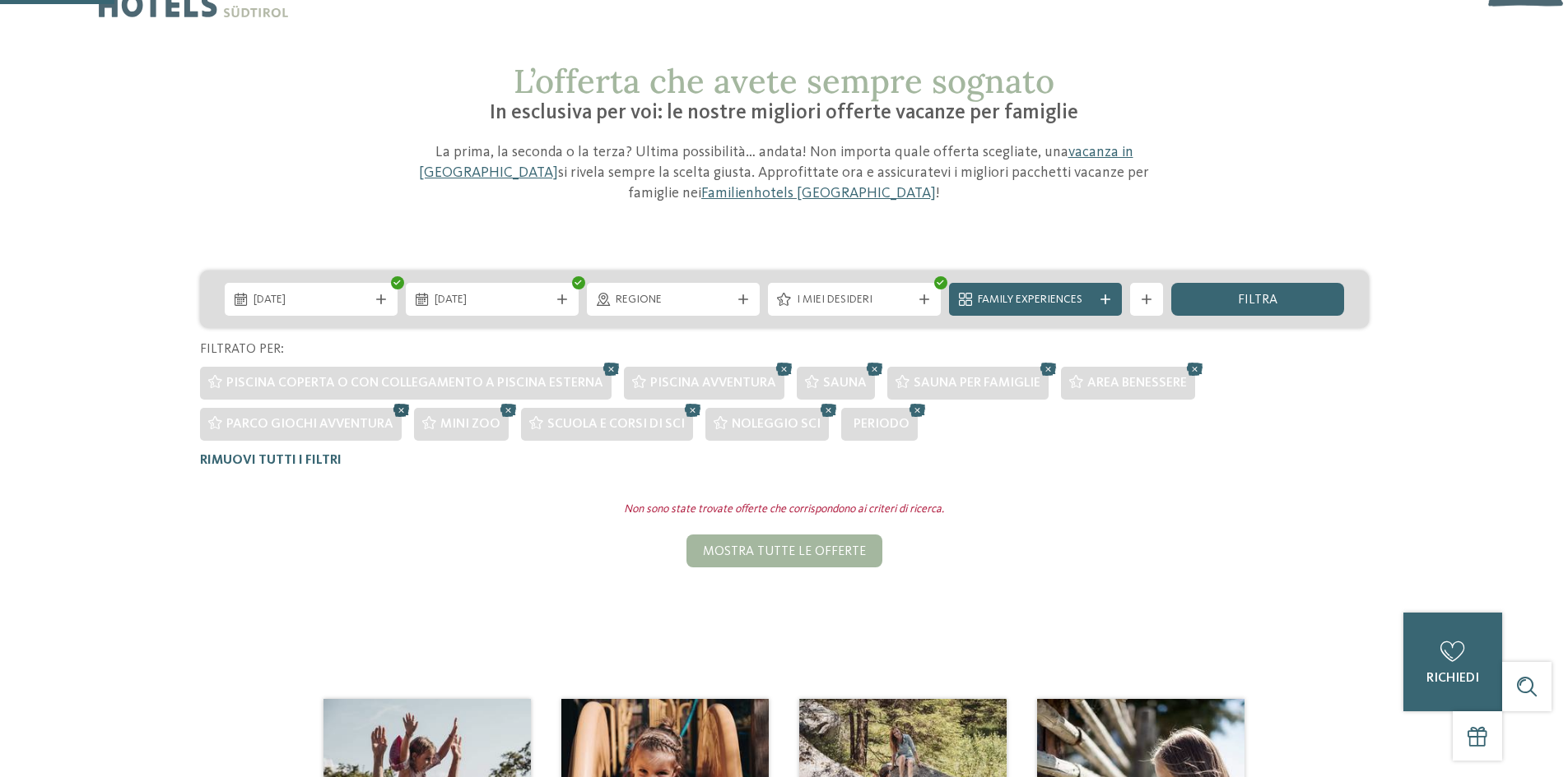
click at [399, 409] on icon at bounding box center [401, 411] width 24 height 22
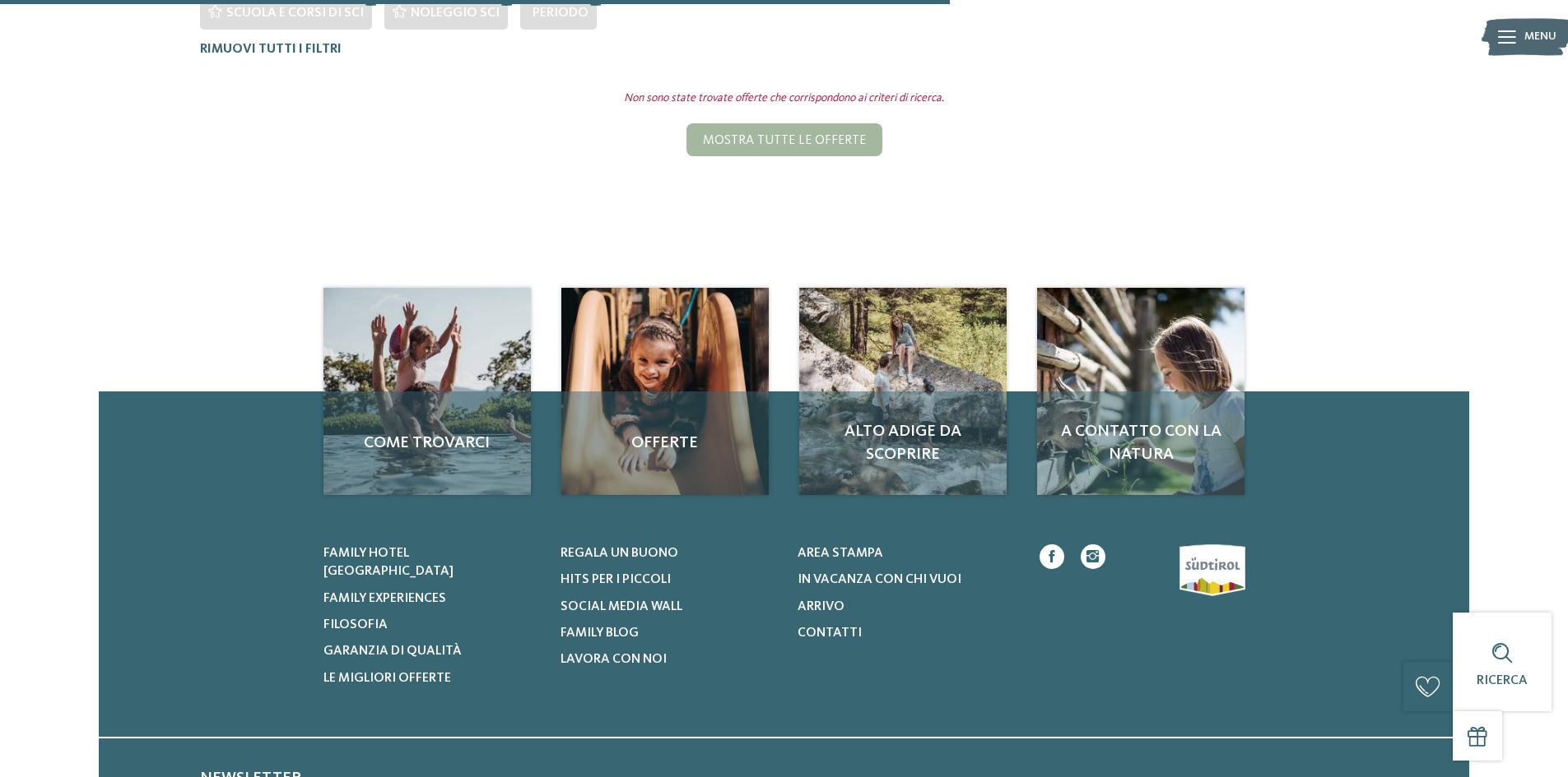
scroll to position [300, 0]
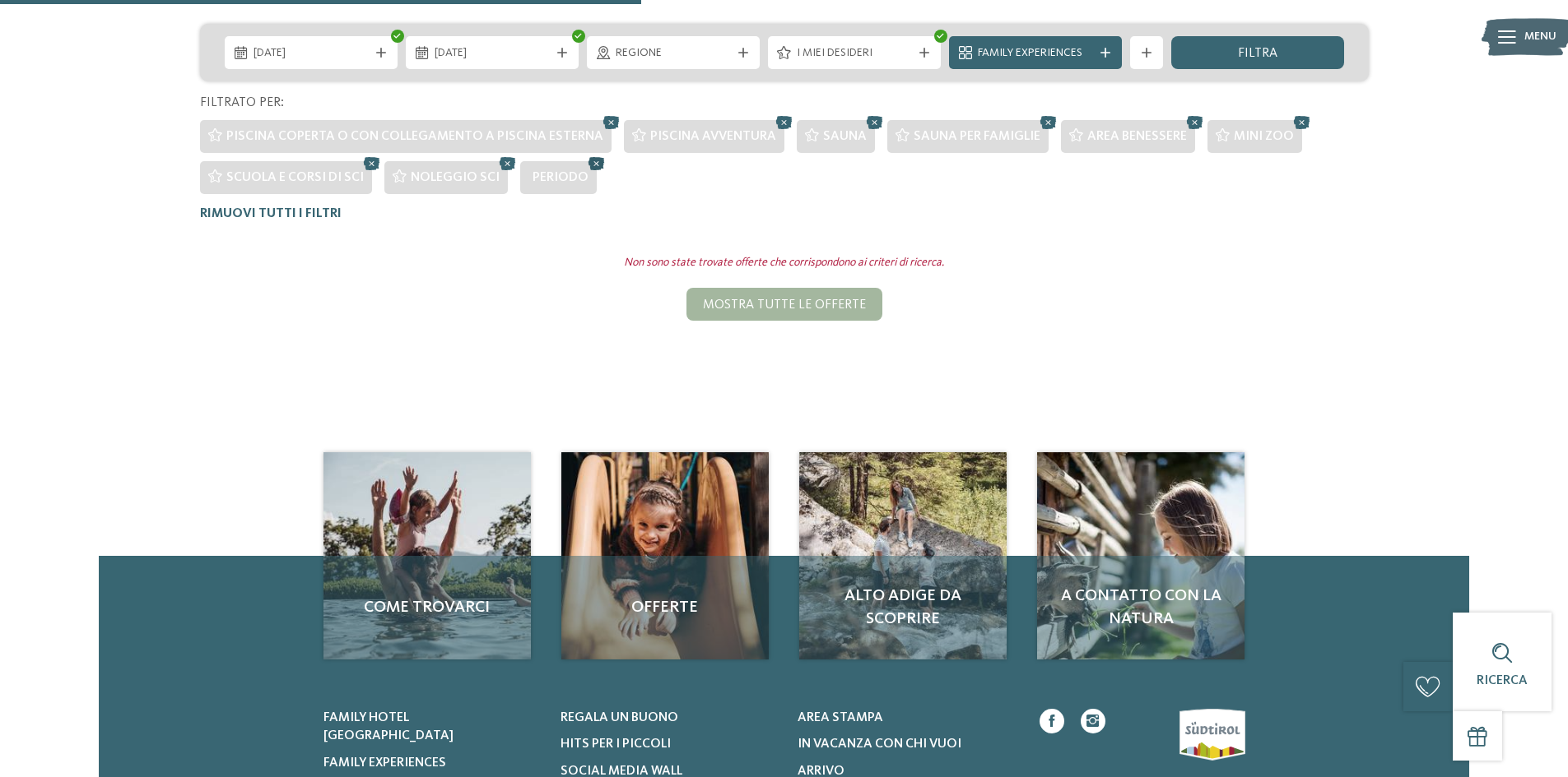
click at [589, 163] on icon at bounding box center [596, 164] width 24 height 22
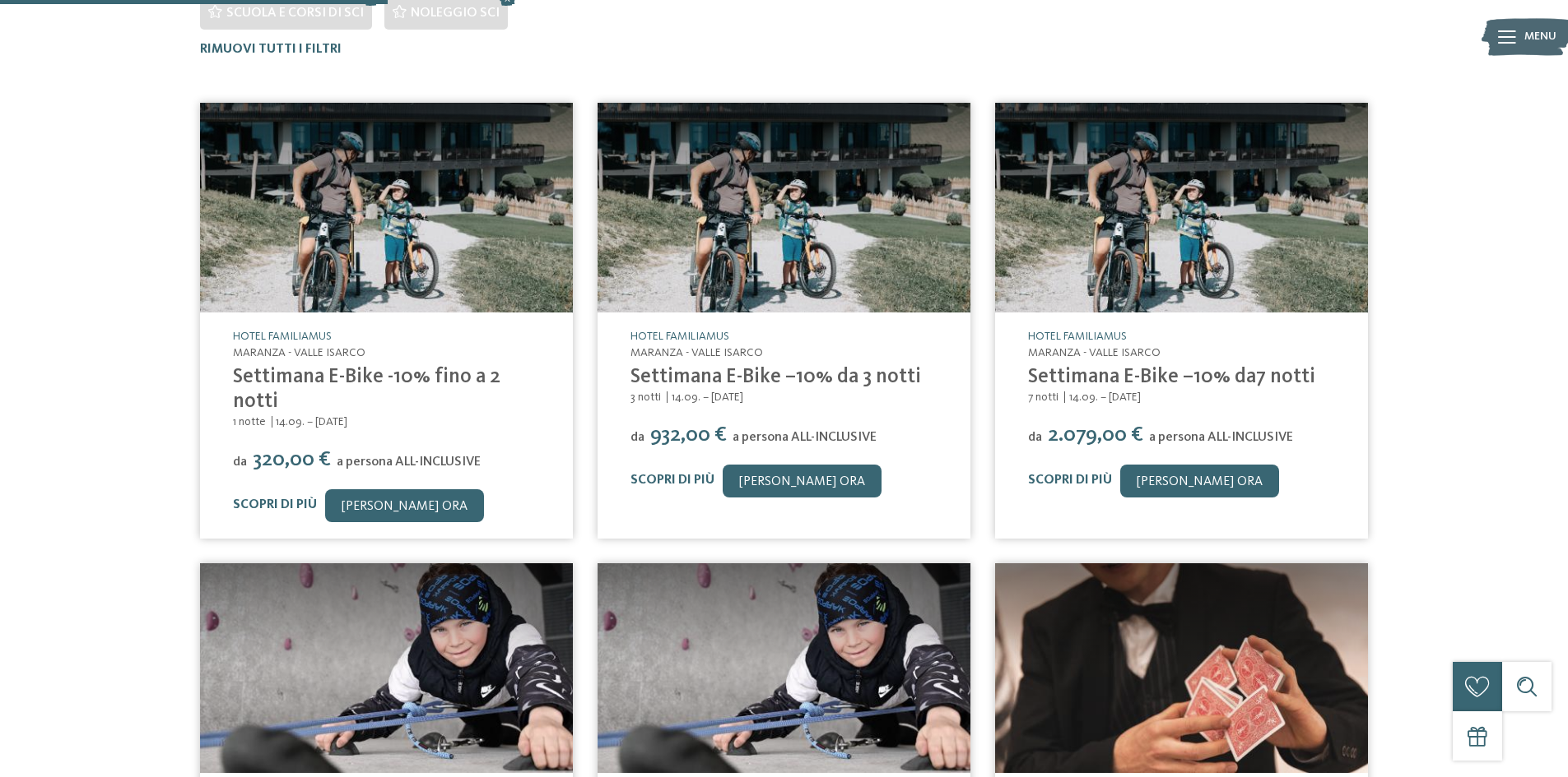
scroll to position [136, 0]
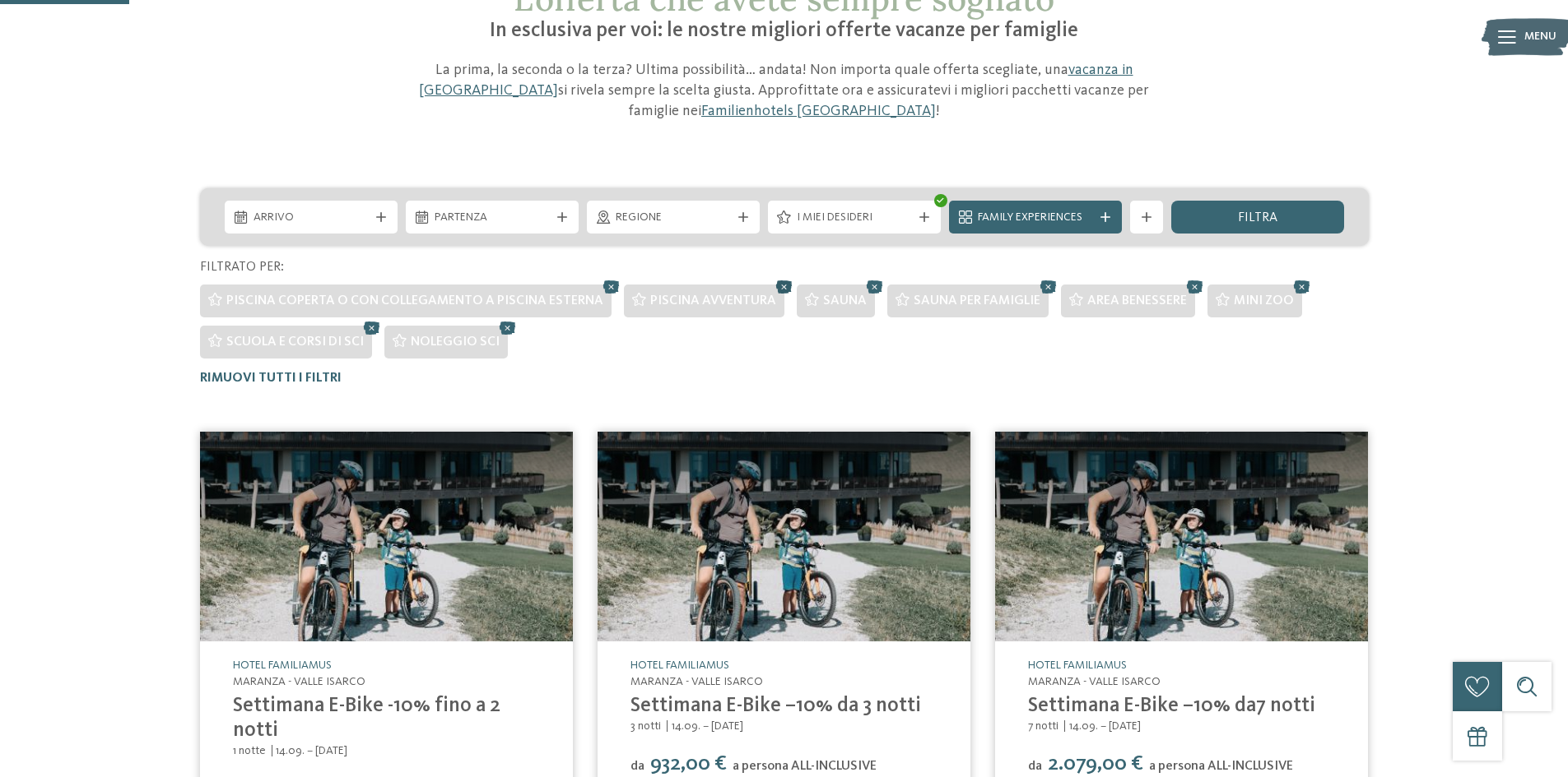
click at [774, 288] on icon at bounding box center [784, 288] width 24 height 22
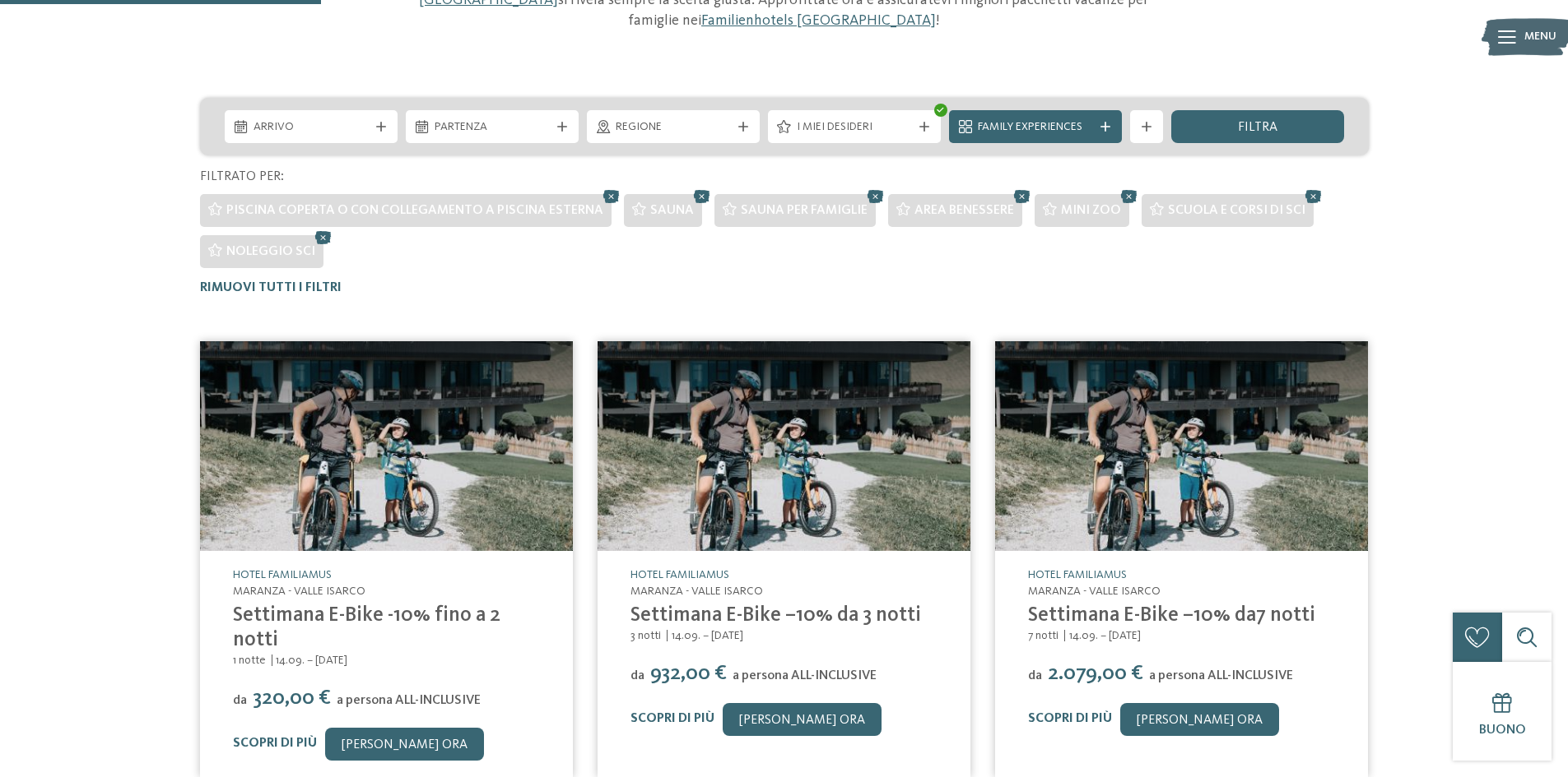
scroll to position [218, 0]
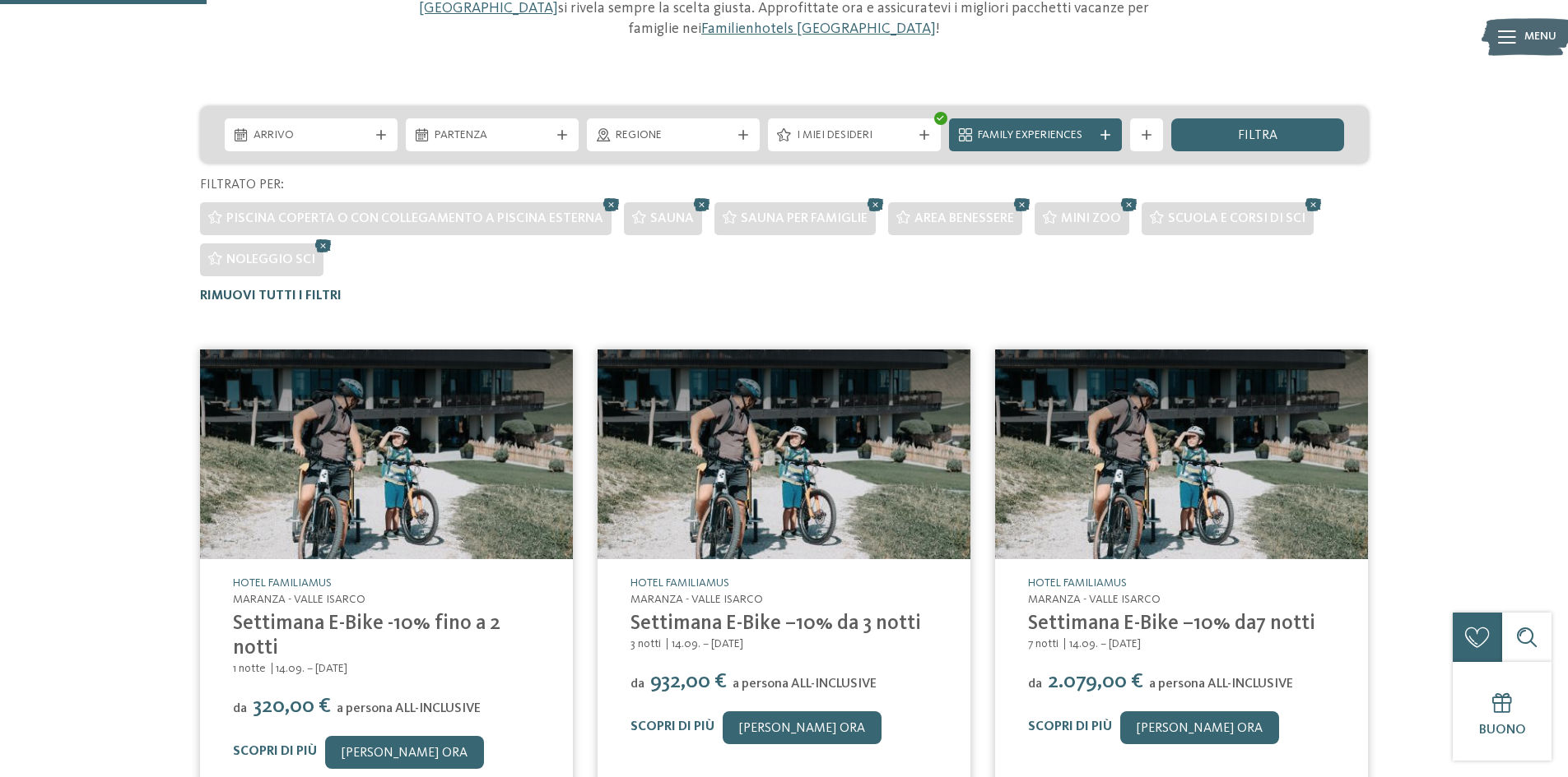
click at [260, 304] on div "Rimuovi tutti i filtri" at bounding box center [271, 296] width 142 height 15
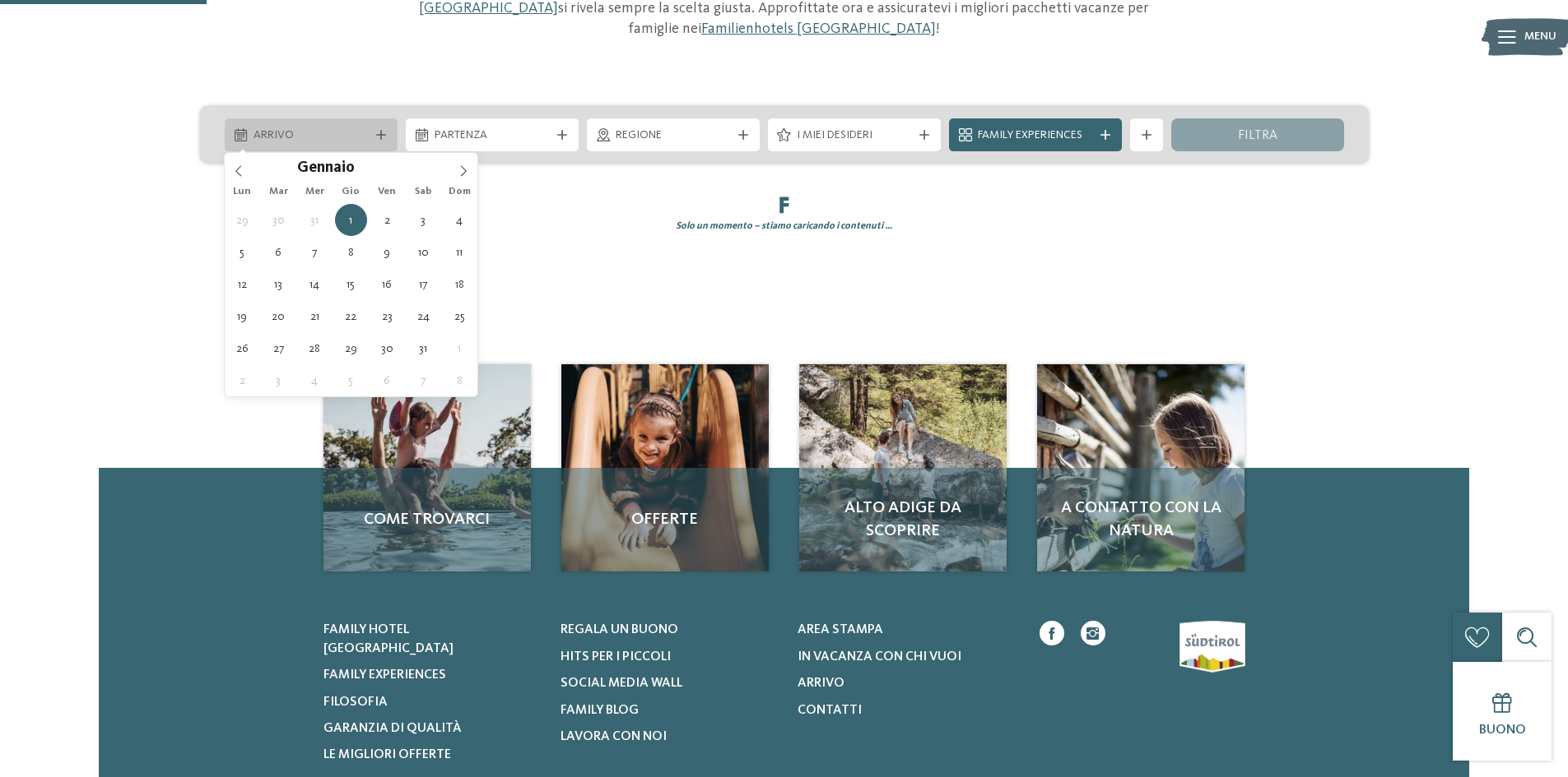
click at [300, 139] on span "Arrivo" at bounding box center [311, 135] width 115 height 16
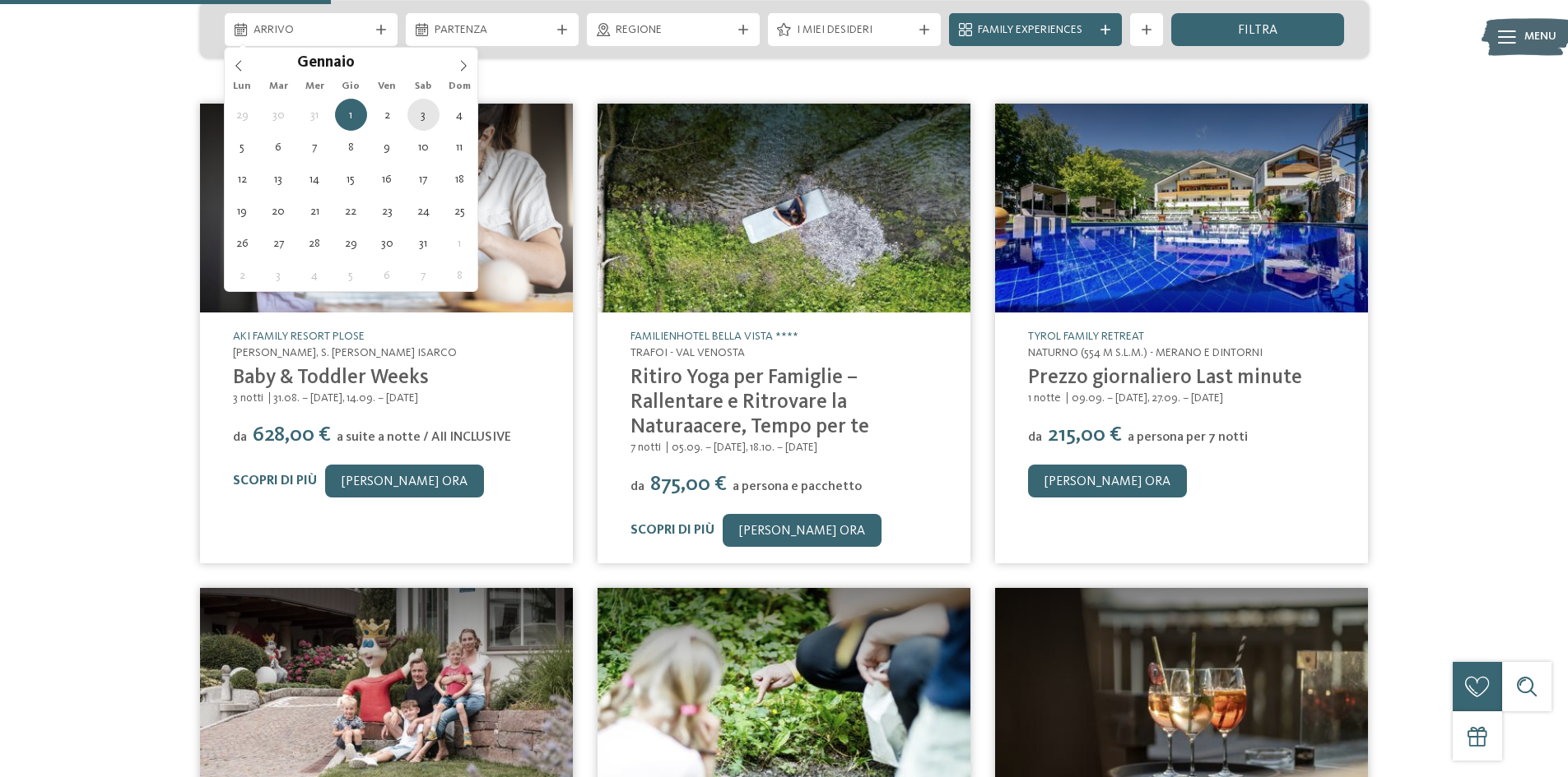
scroll to position [325, 0]
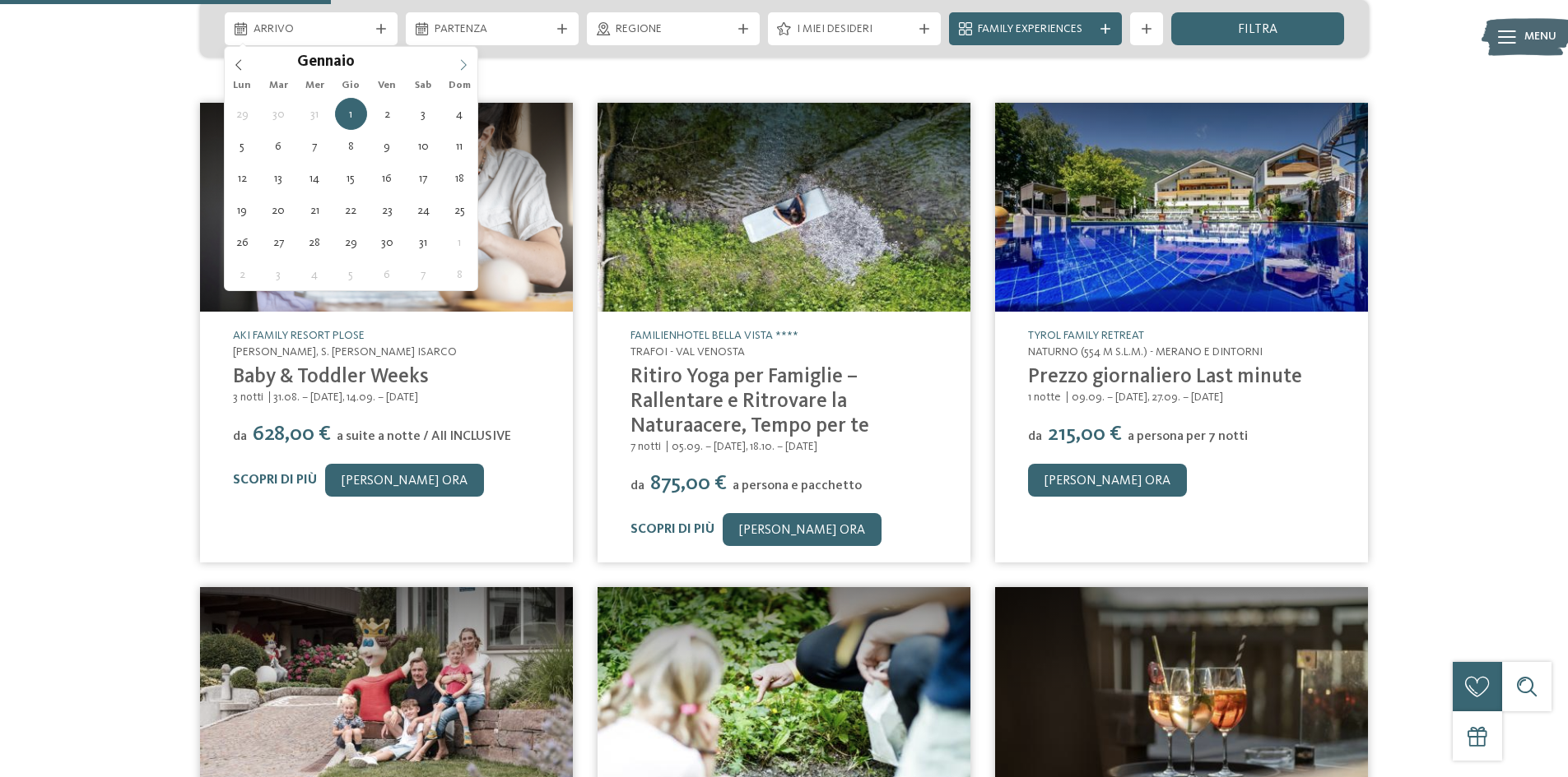
click at [454, 59] on span at bounding box center [463, 60] width 28 height 28
click at [239, 61] on icon at bounding box center [238, 65] width 12 height 12
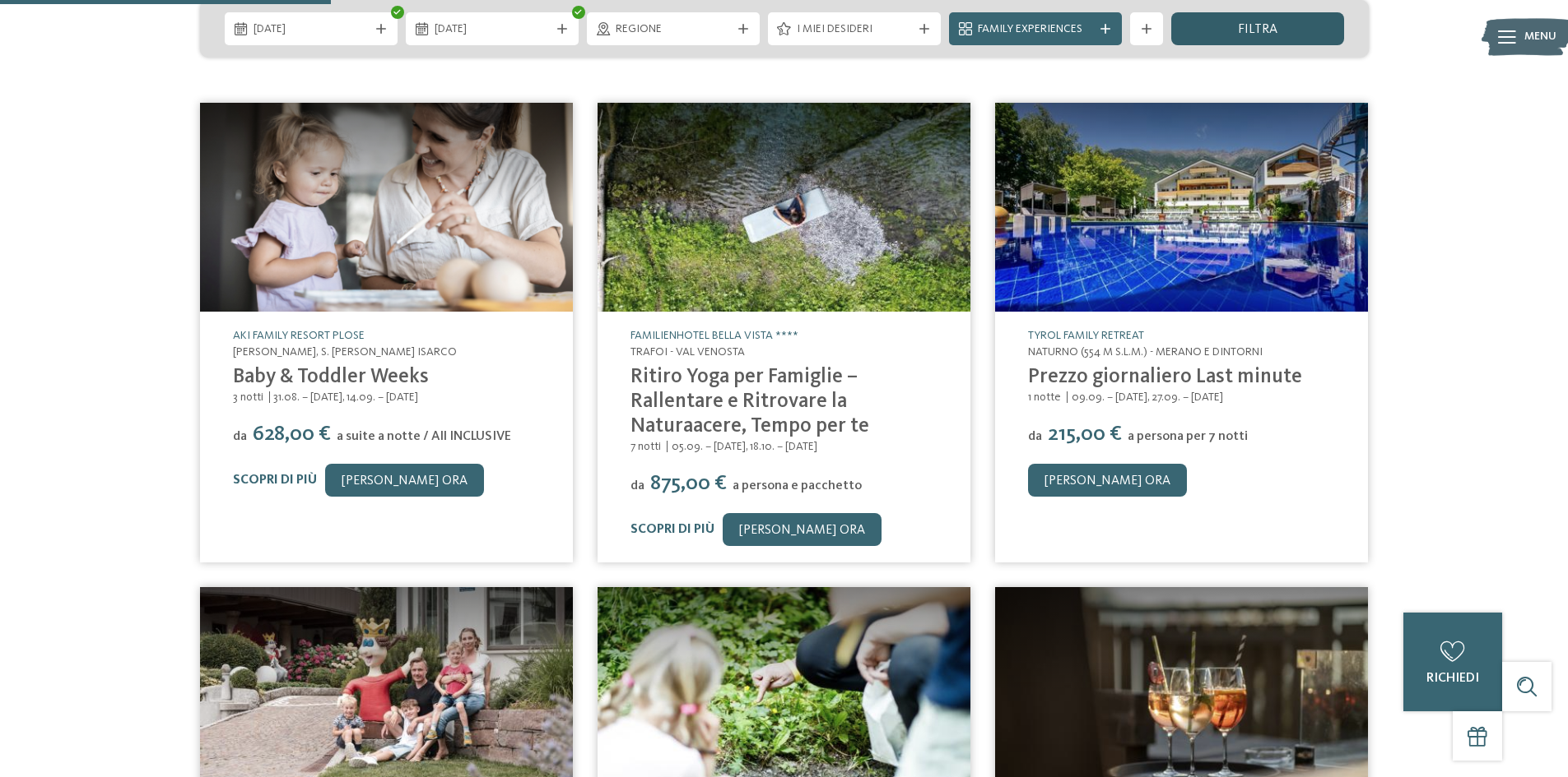
click at [1283, 22] on div "filtra" at bounding box center [1258, 29] width 173 height 33
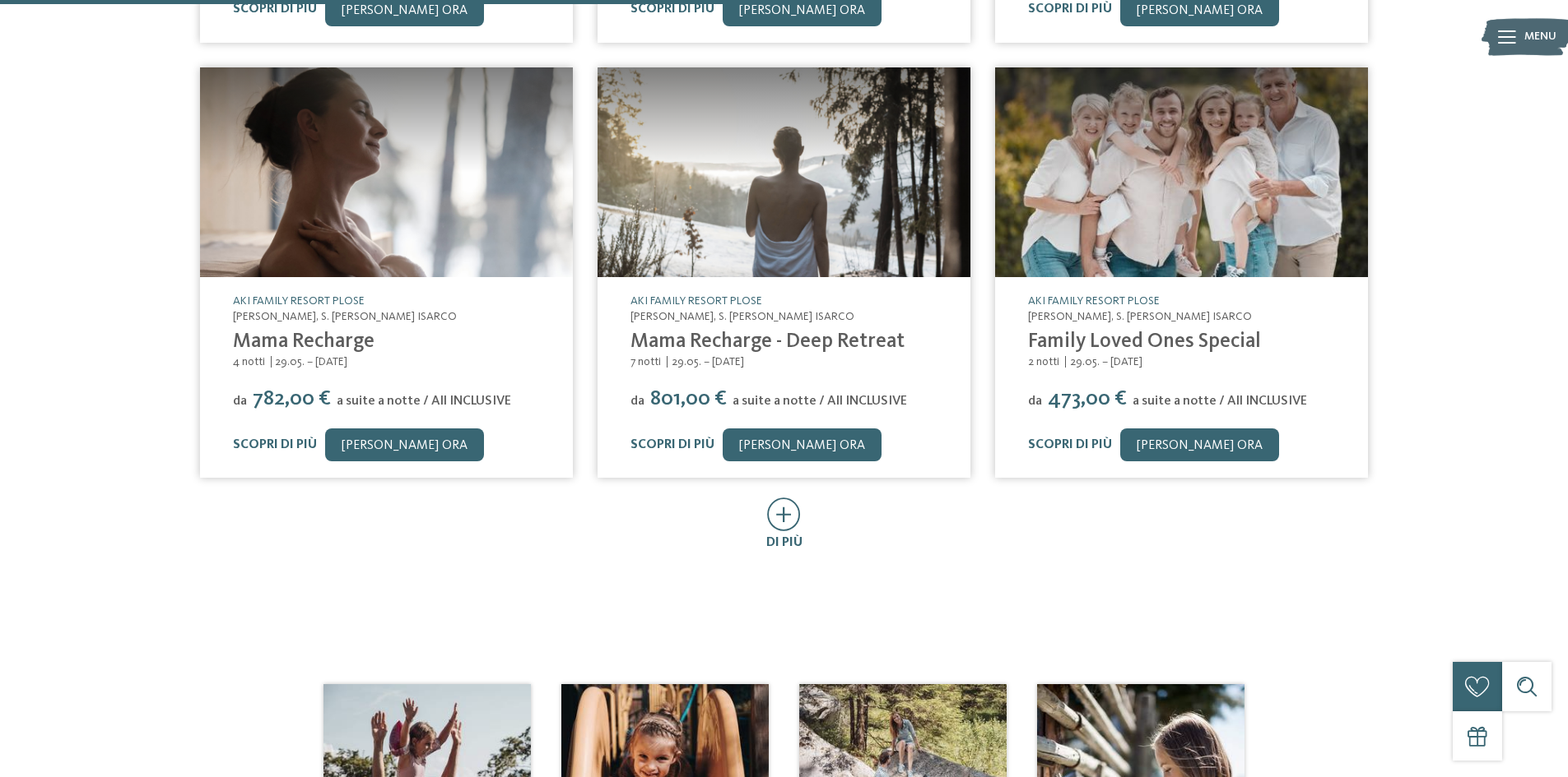
scroll to position [918, 0]
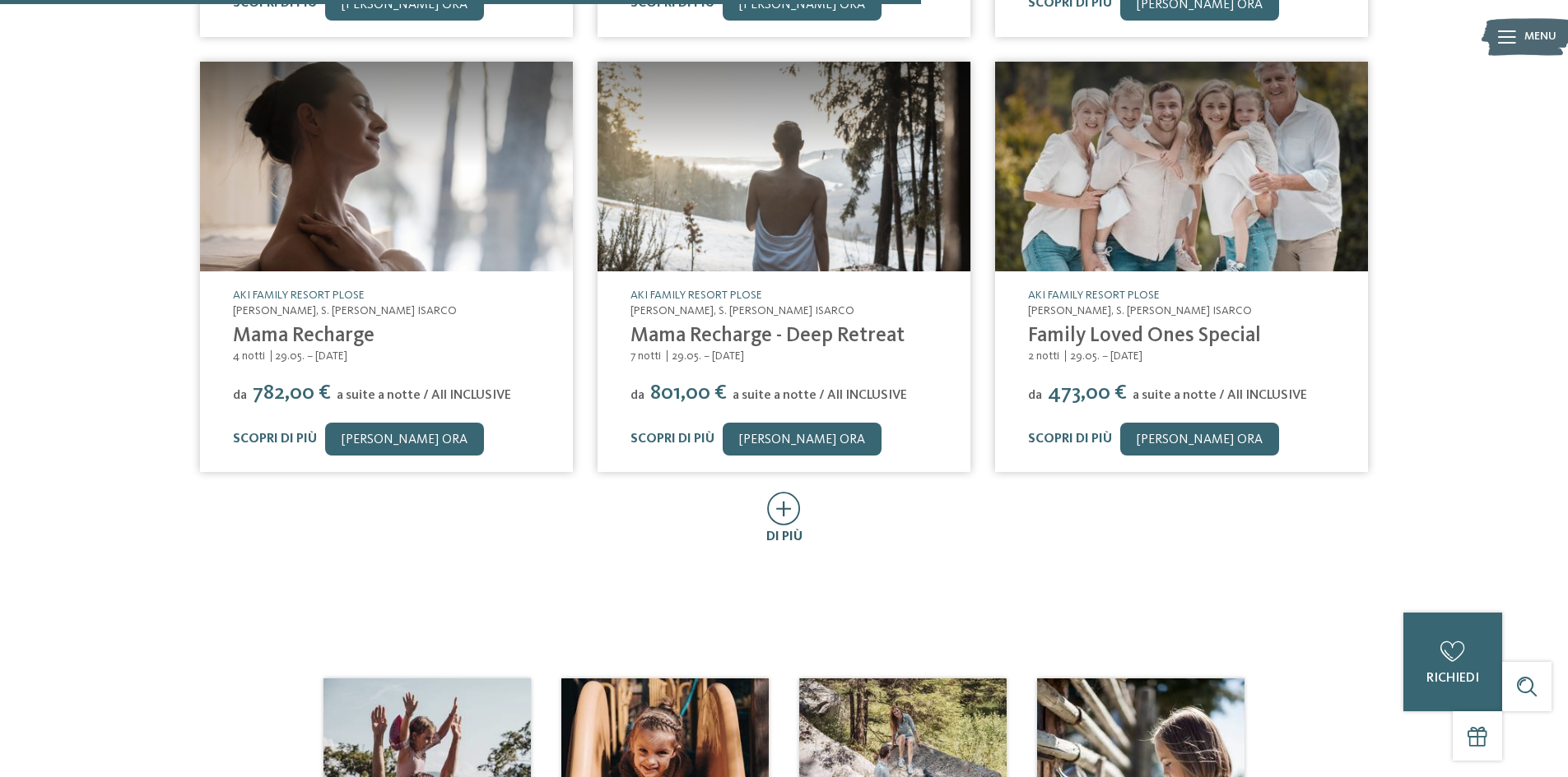
click at [778, 493] on icon at bounding box center [784, 508] width 33 height 33
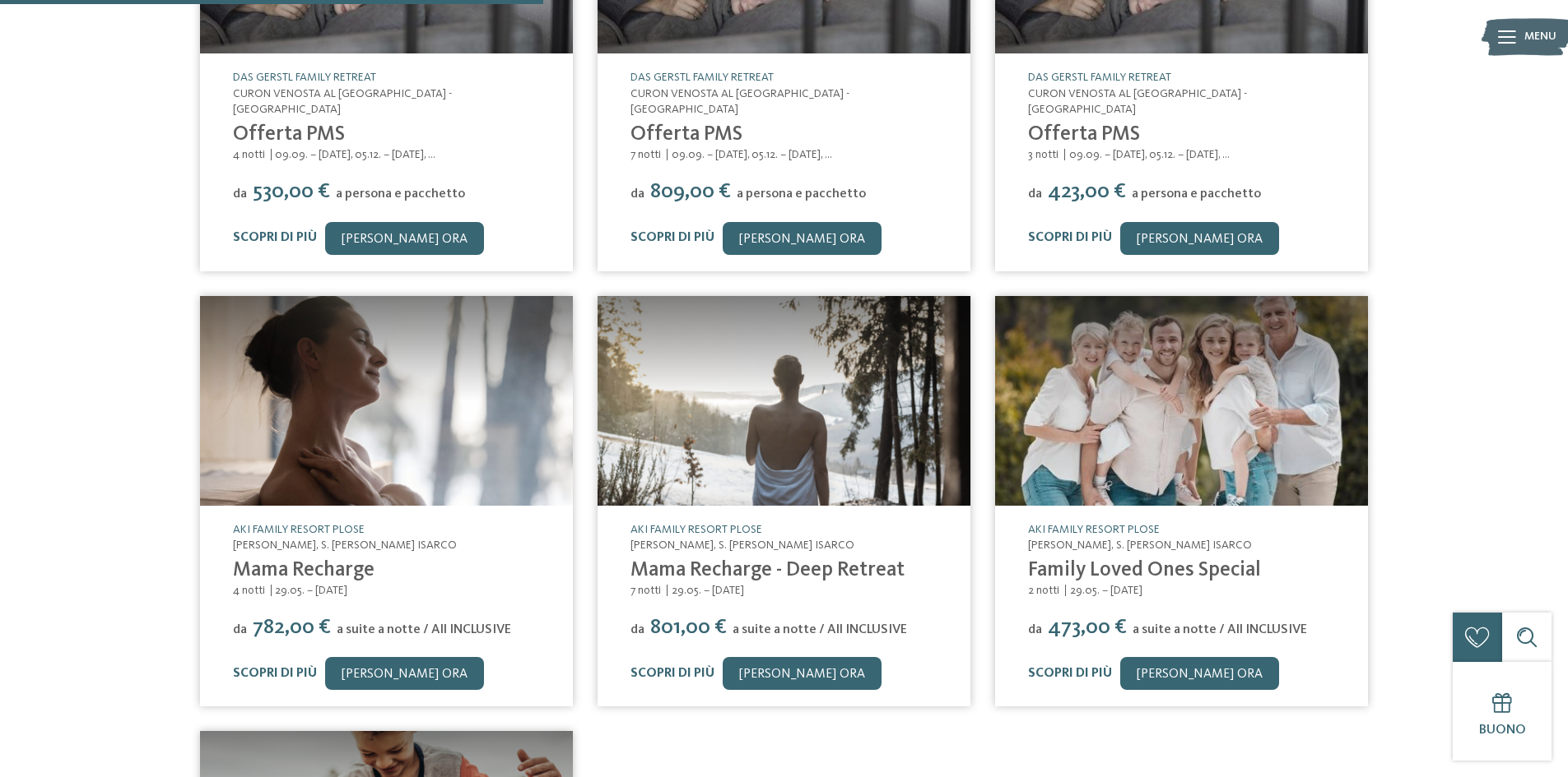
scroll to position [671, 0]
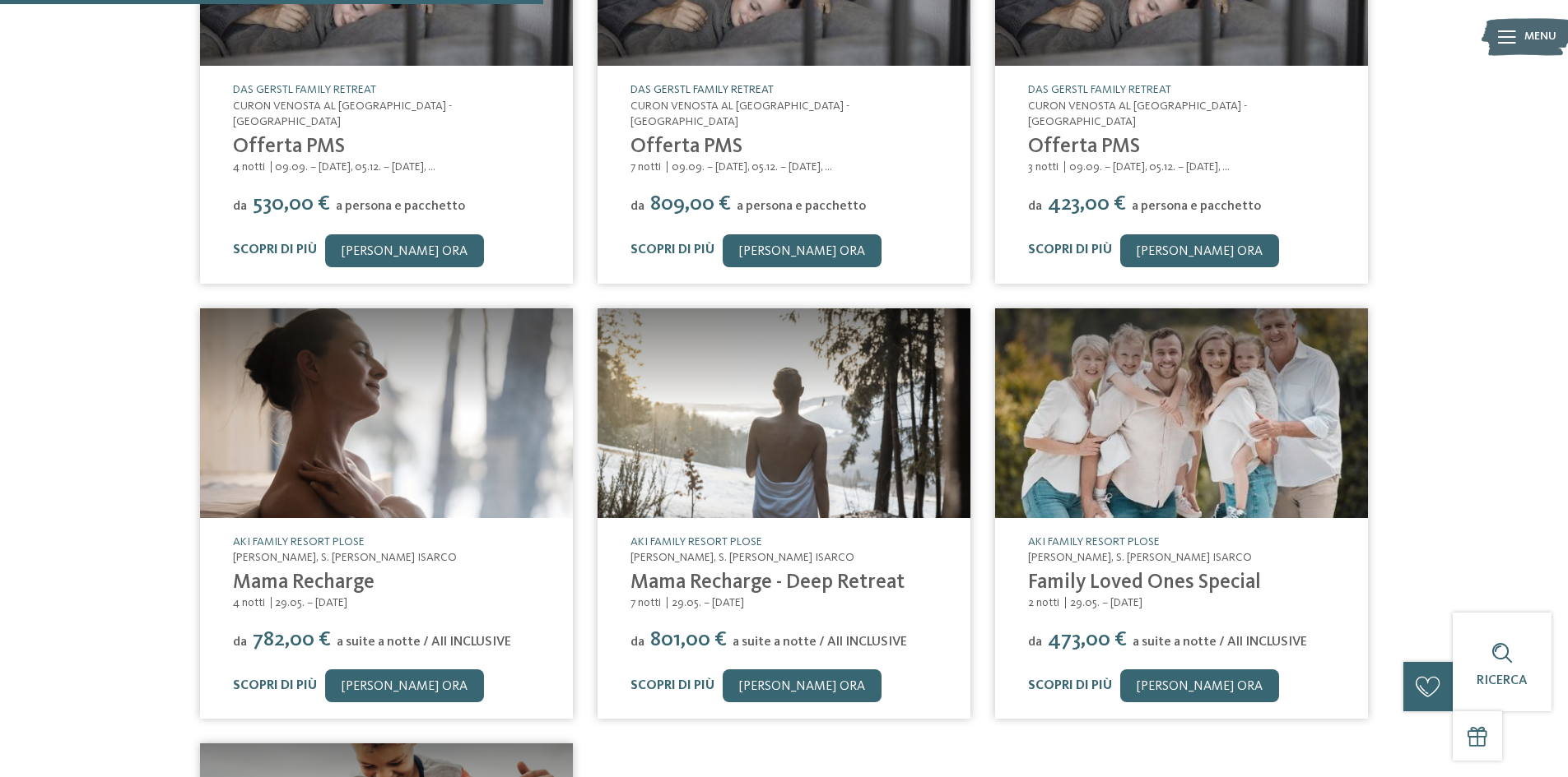
click at [719, 89] on link "DAS GERSTL Family Retreat" at bounding box center [701, 89] width 143 height 12
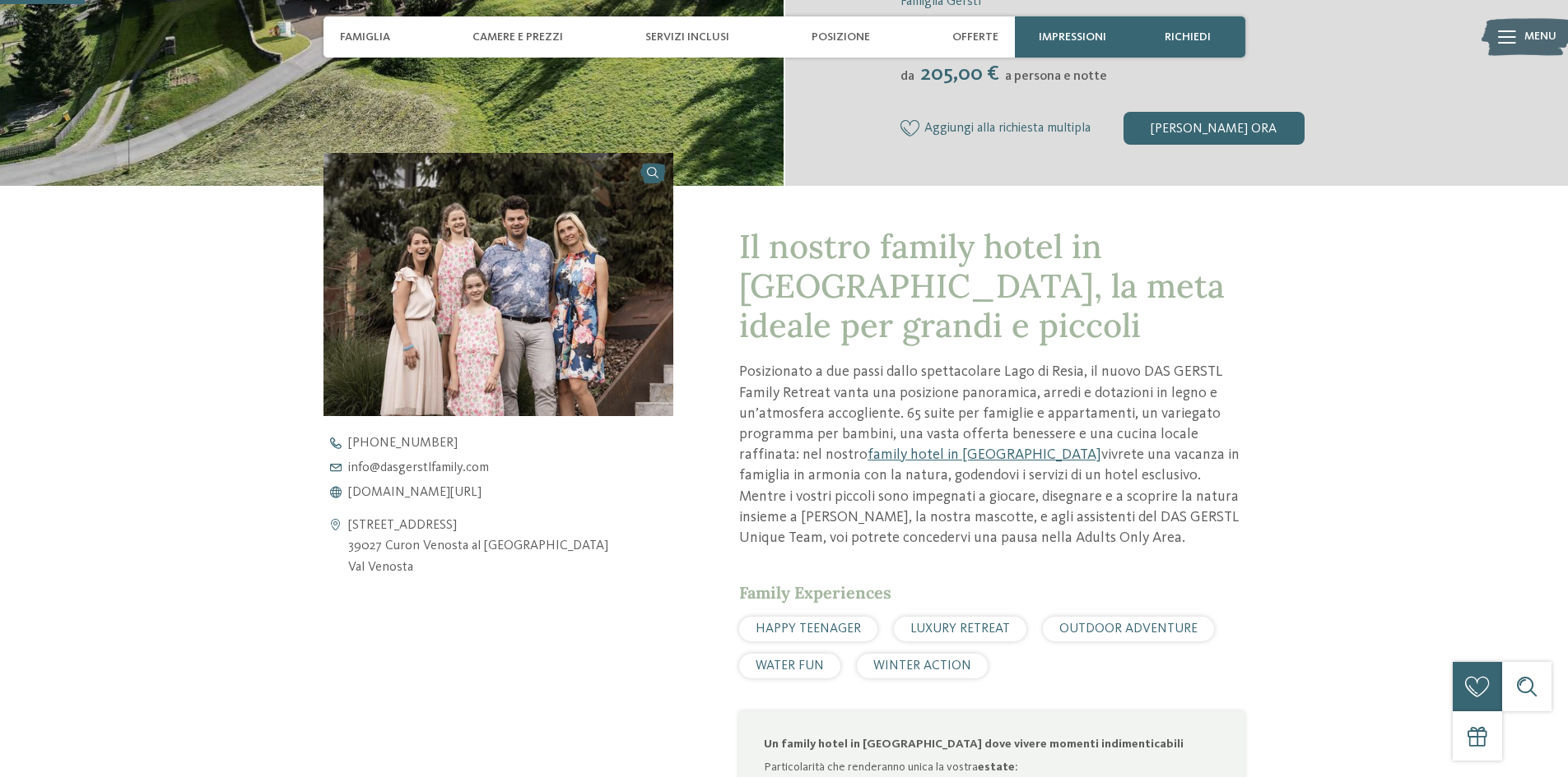
scroll to position [494, 0]
